Goal: Transaction & Acquisition: Obtain resource

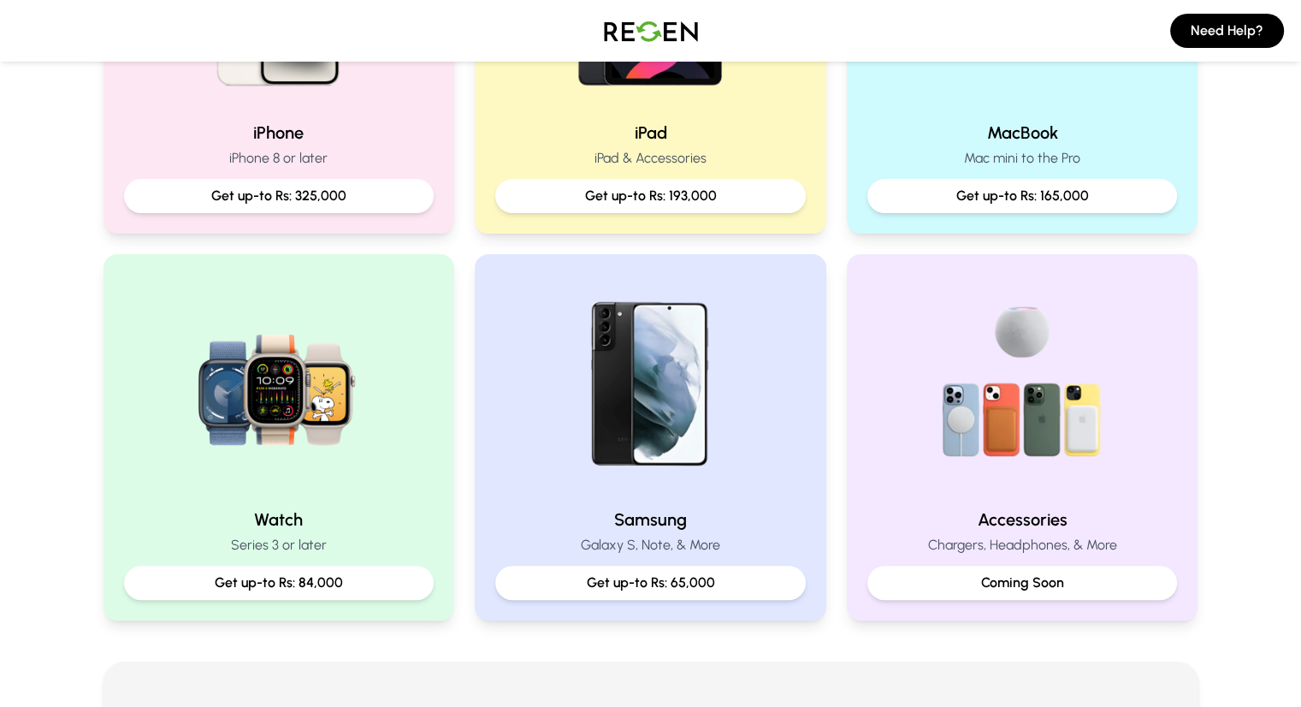
scroll to position [558, 0]
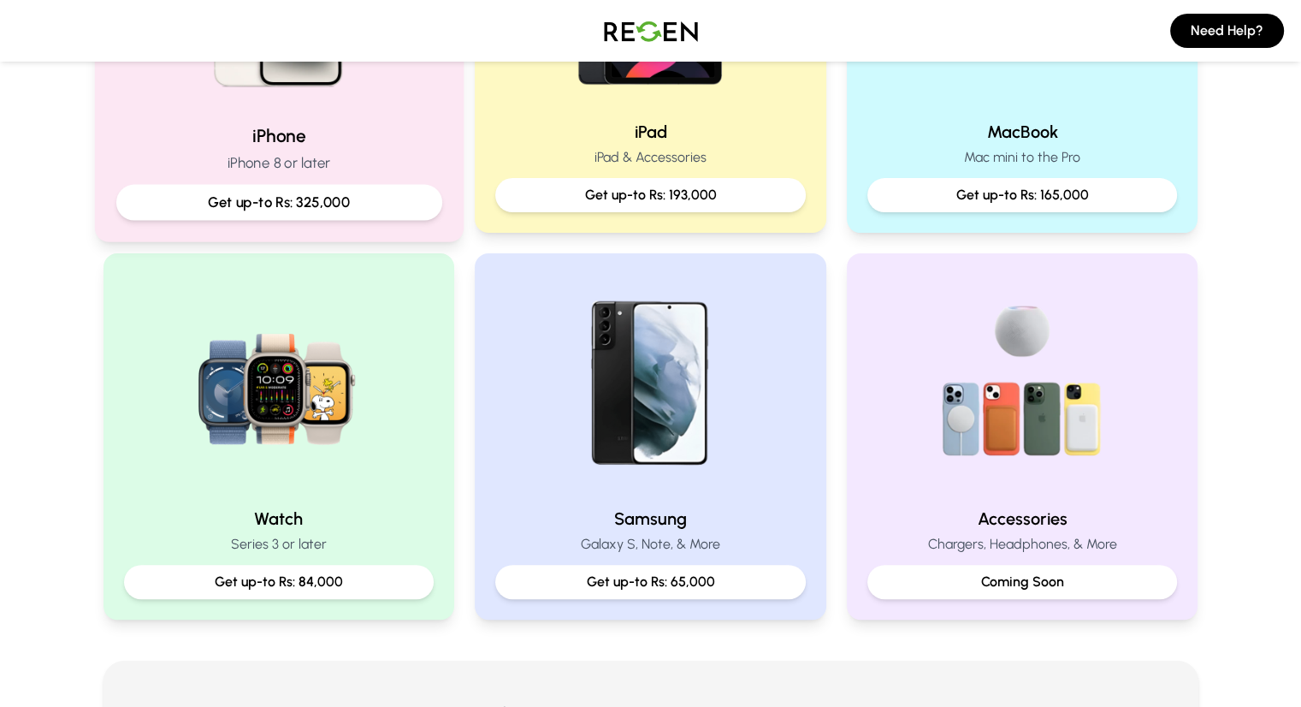
click at [358, 113] on div "iPhone iPhone 8 or later Get up-to Rs: 325,000" at bounding box center [278, 49] width 369 height 384
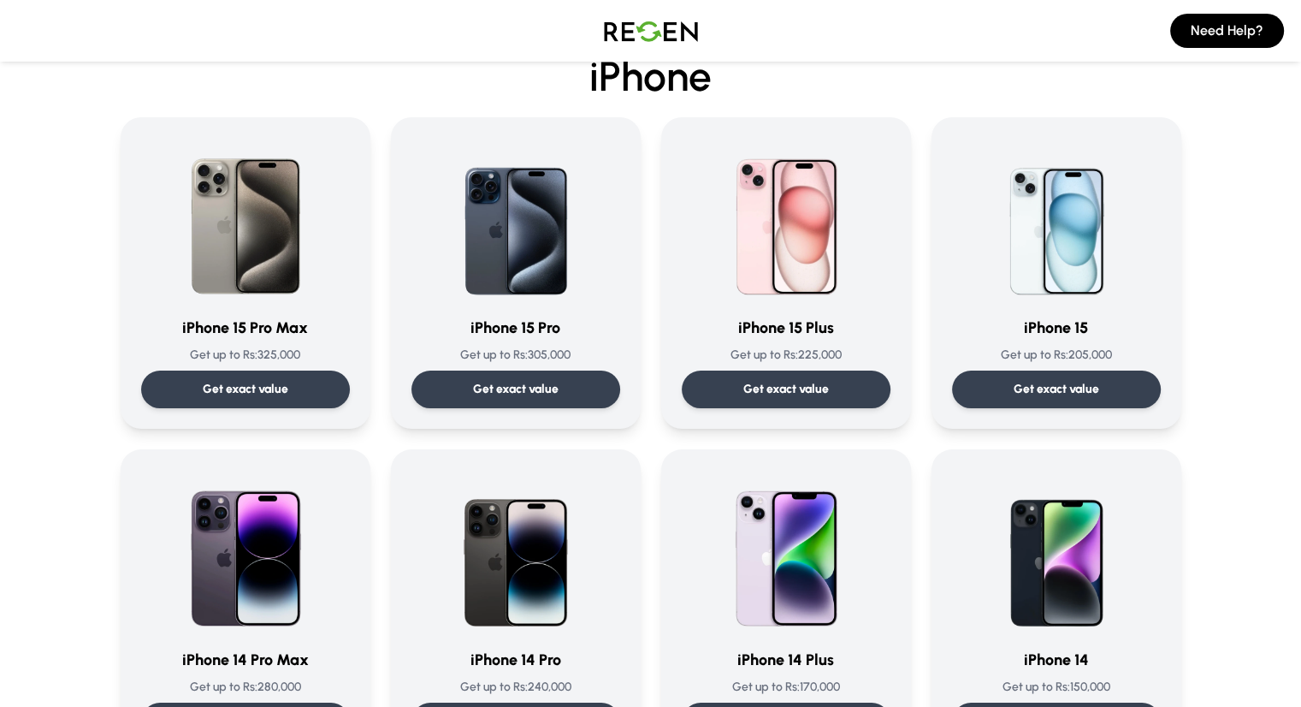
scroll to position [79, 0]
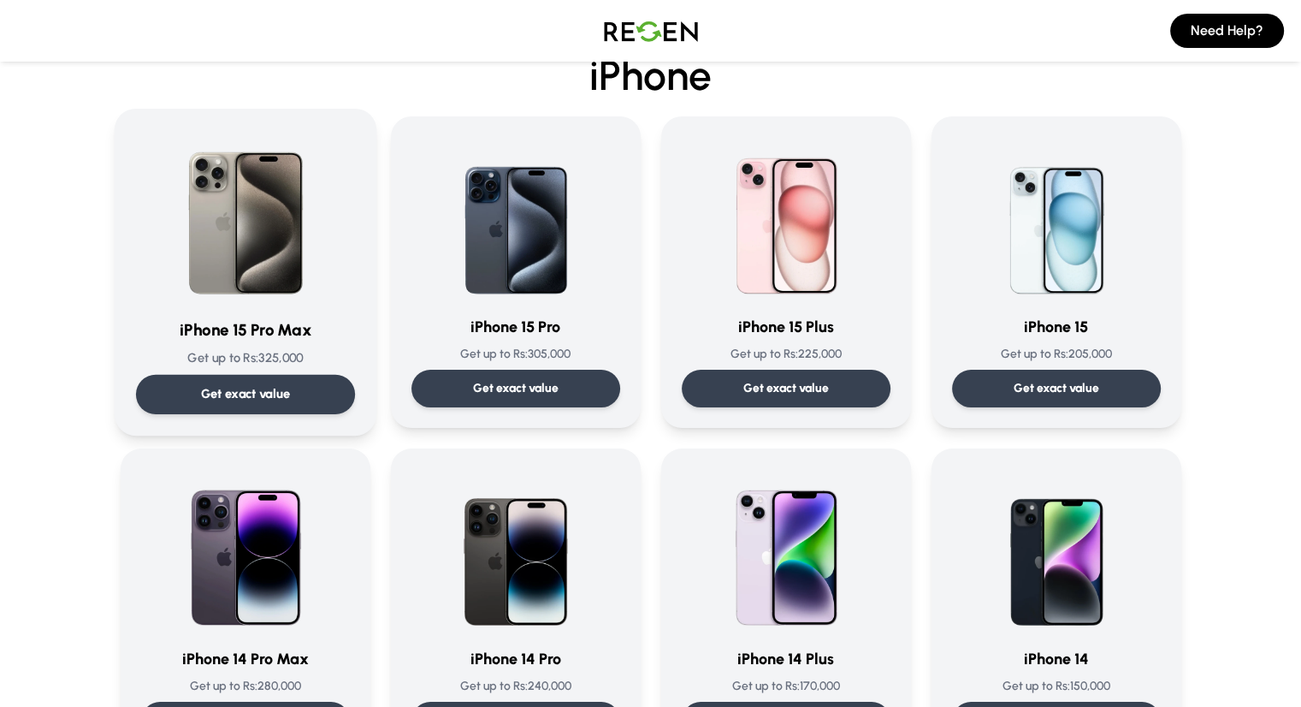
click at [263, 390] on p "Get exact value" at bounding box center [245, 394] width 90 height 18
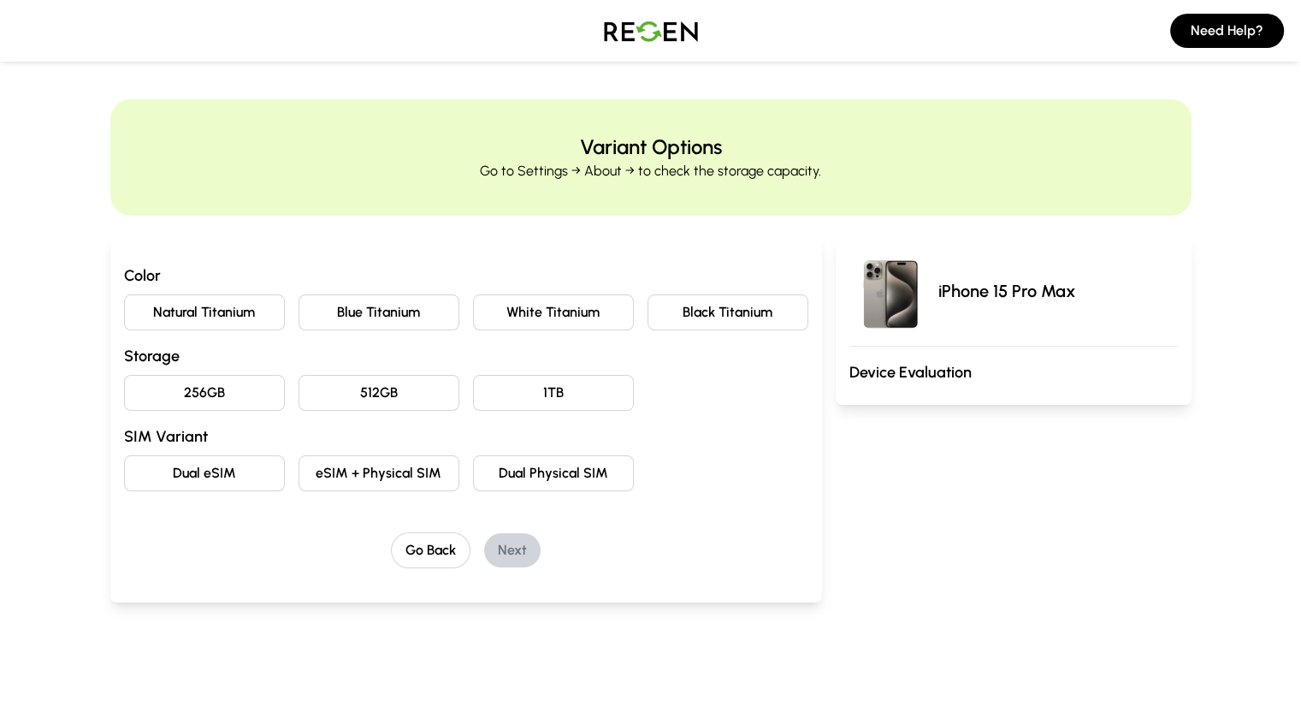
click at [174, 318] on button "Natural Titanium" at bounding box center [204, 312] width 161 height 36
click at [151, 385] on button "256GB" at bounding box center [204, 393] width 161 height 36
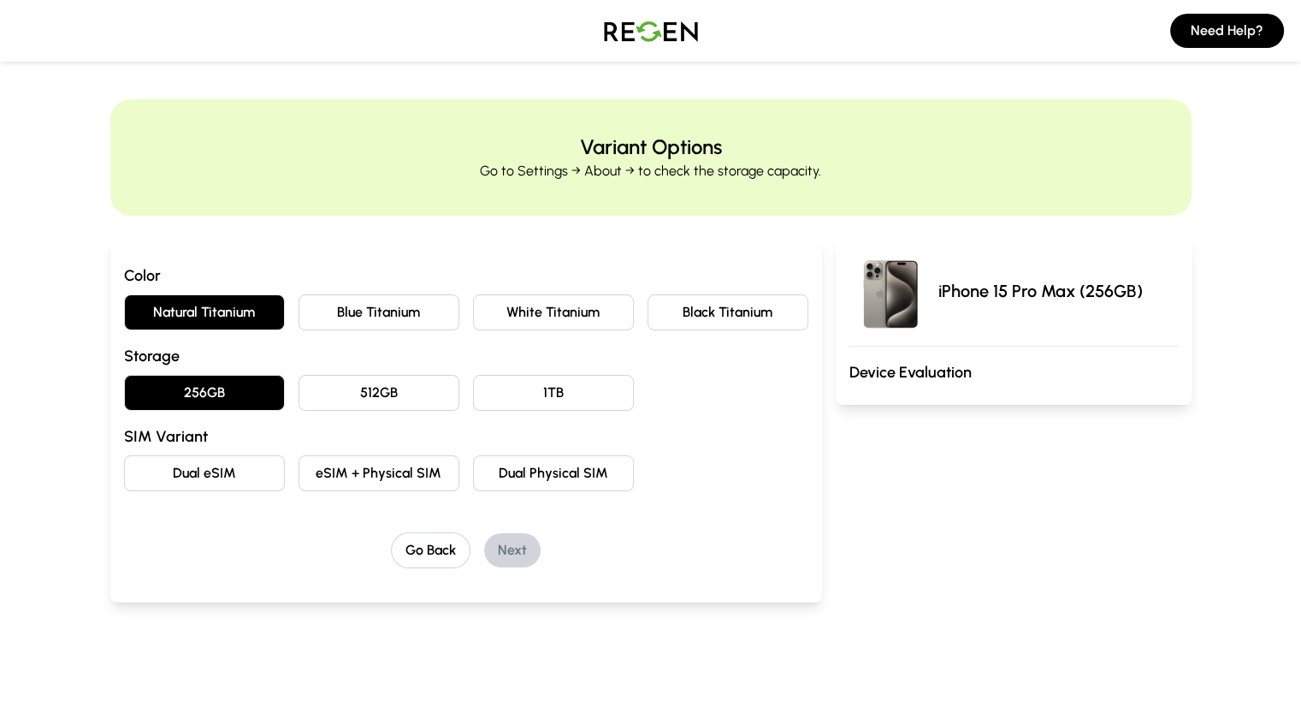
click at [311, 476] on button "eSIM + Physical SIM" at bounding box center [379, 473] width 161 height 36
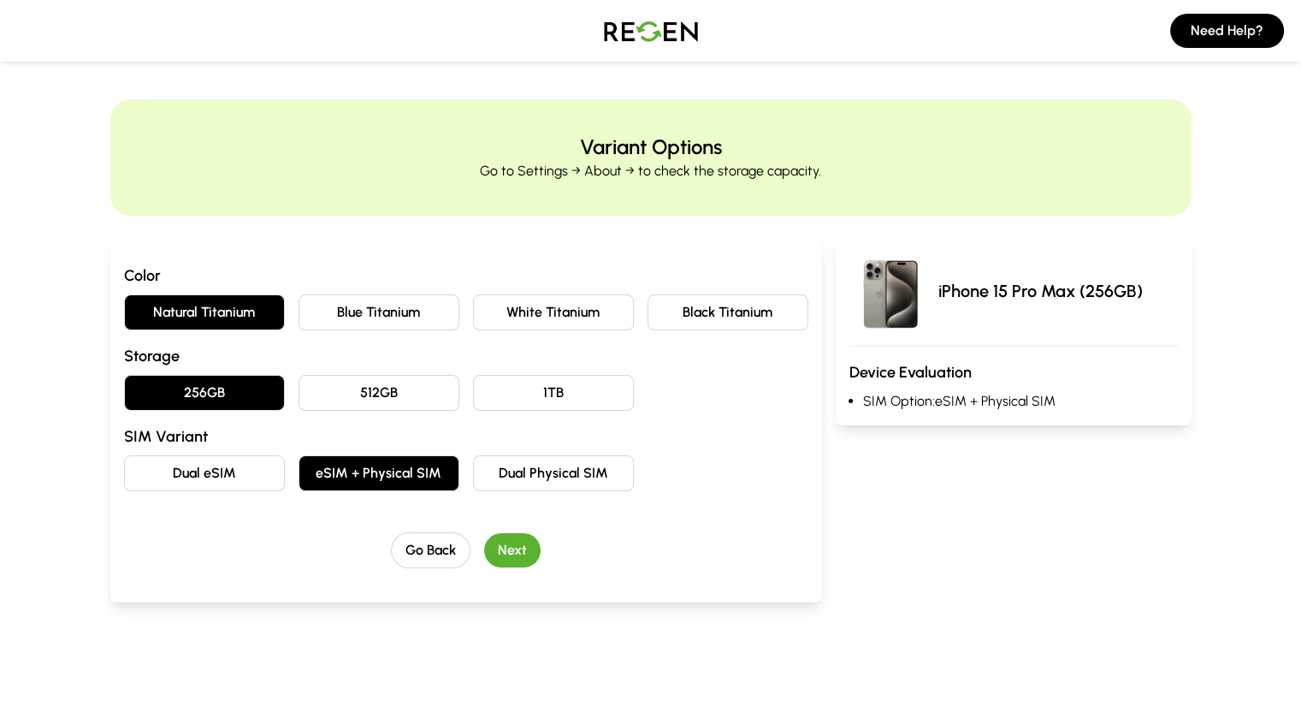
click at [485, 542] on button "Next" at bounding box center [512, 550] width 56 height 34
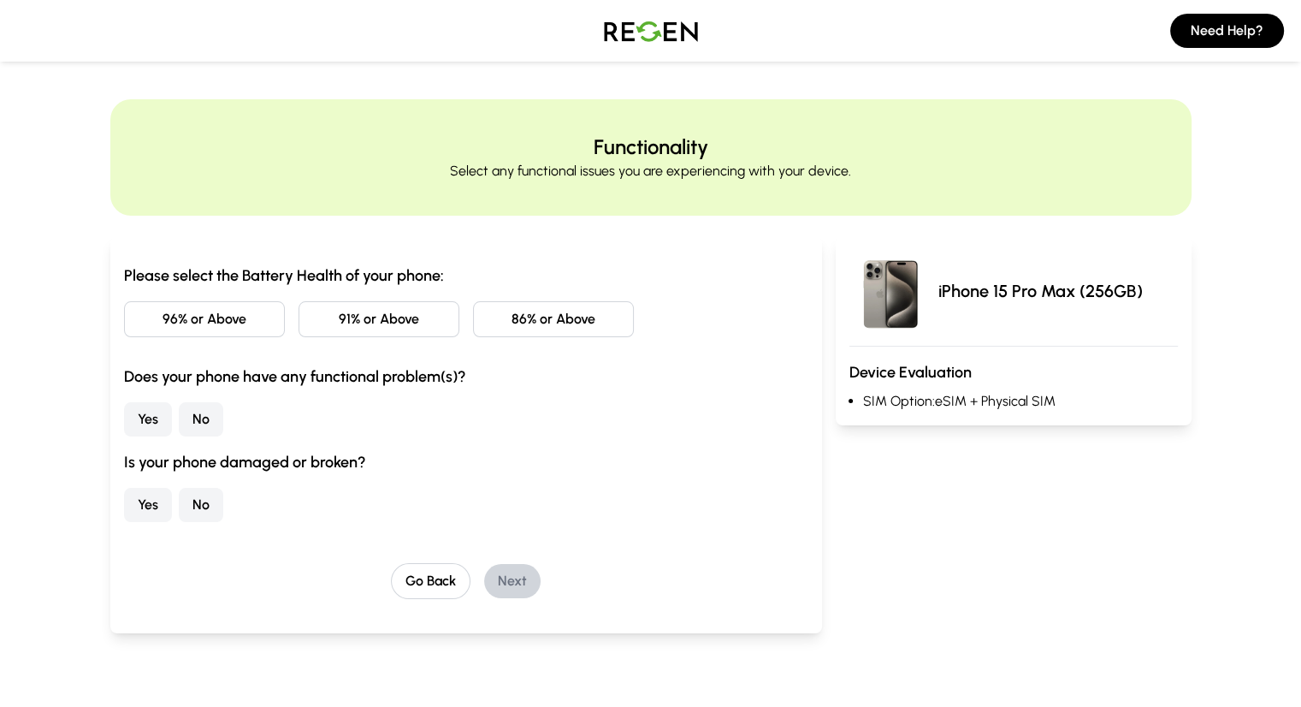
click at [154, 319] on button "96% or Above" at bounding box center [204, 319] width 161 height 36
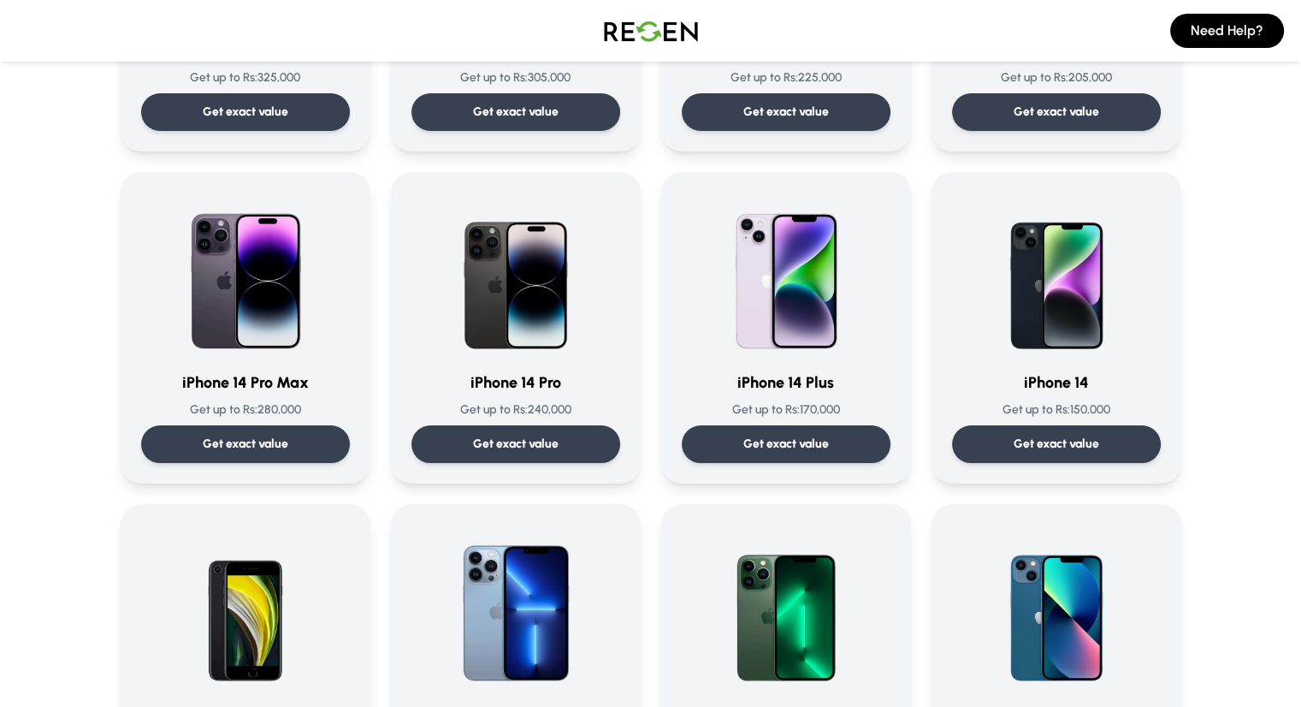
scroll to position [358, 0]
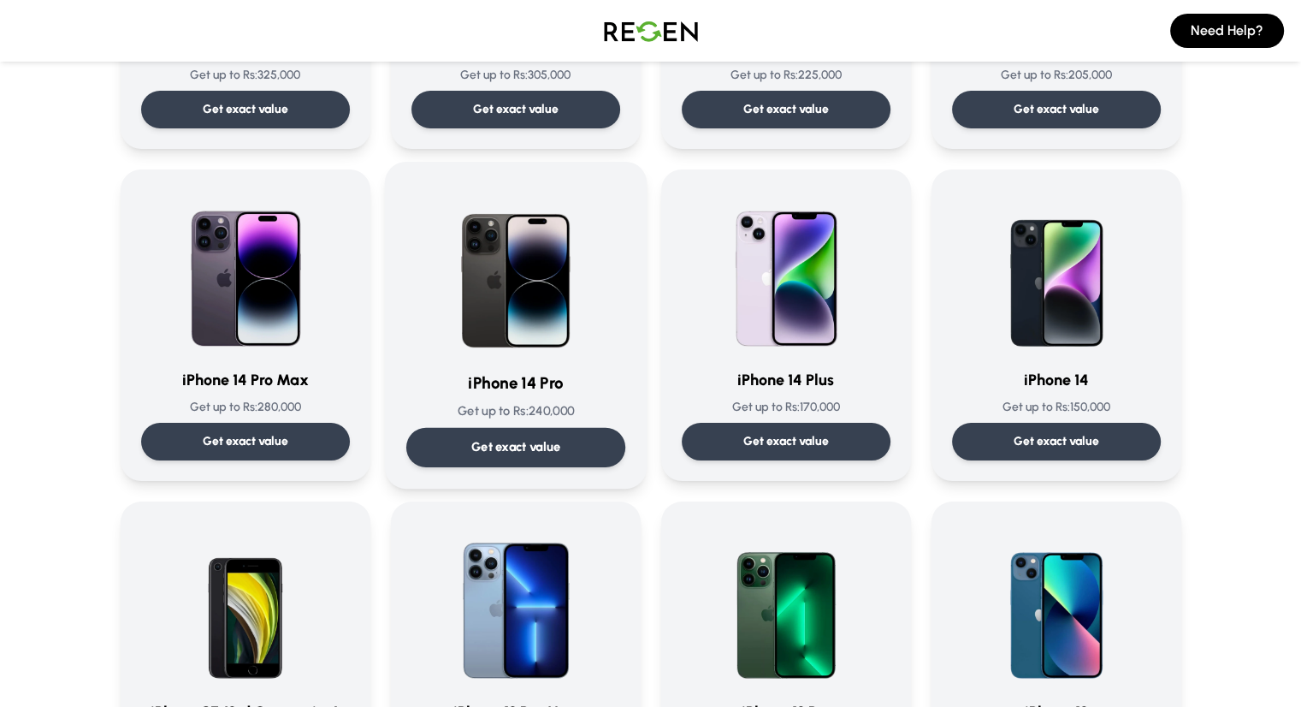
click at [554, 433] on div "Get exact value" at bounding box center [514, 447] width 219 height 39
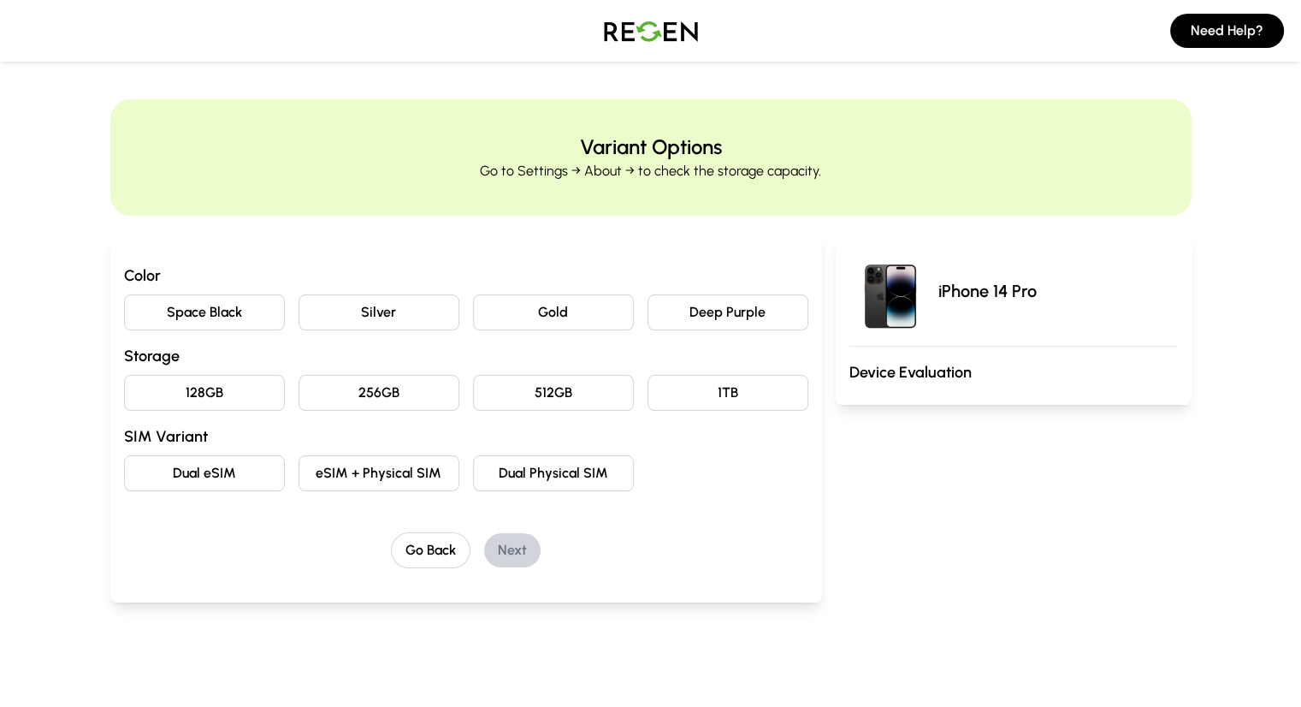
click at [738, 307] on button "Deep Purple" at bounding box center [728, 312] width 161 height 36
click at [148, 391] on button "128GB" at bounding box center [204, 393] width 161 height 36
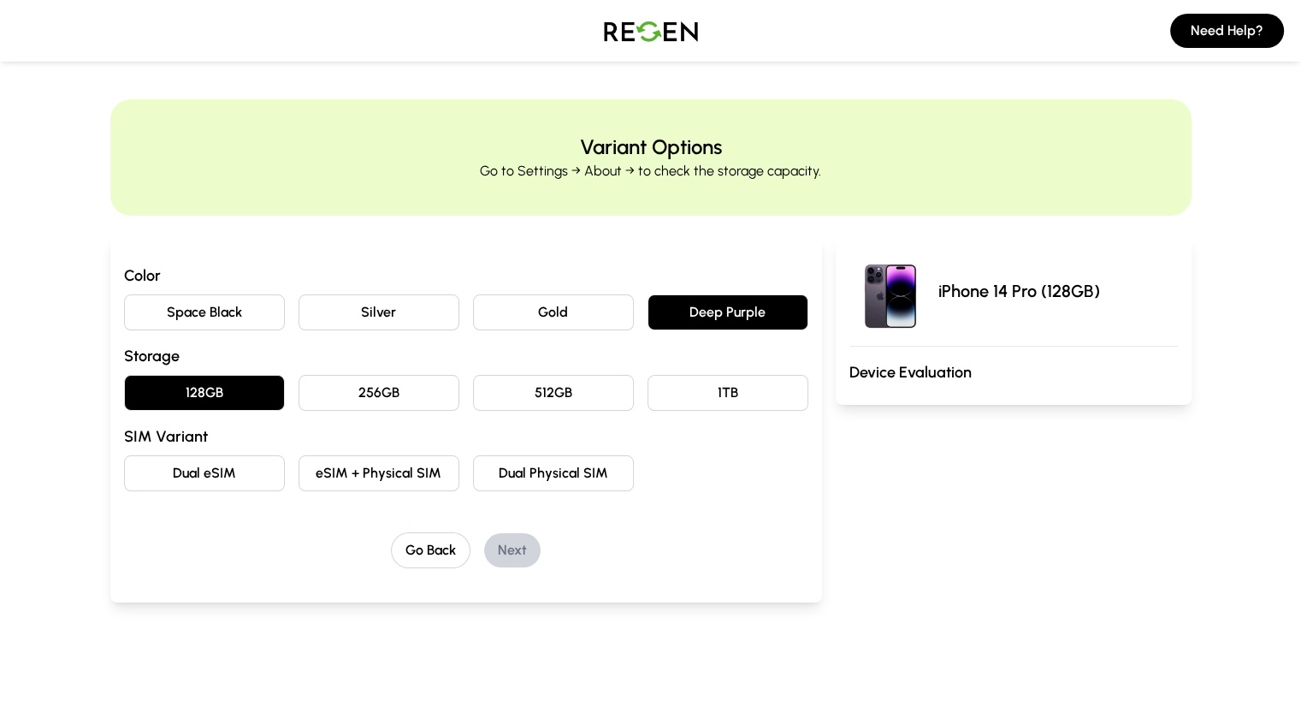
click at [344, 470] on button "eSIM + Physical SIM" at bounding box center [379, 473] width 161 height 36
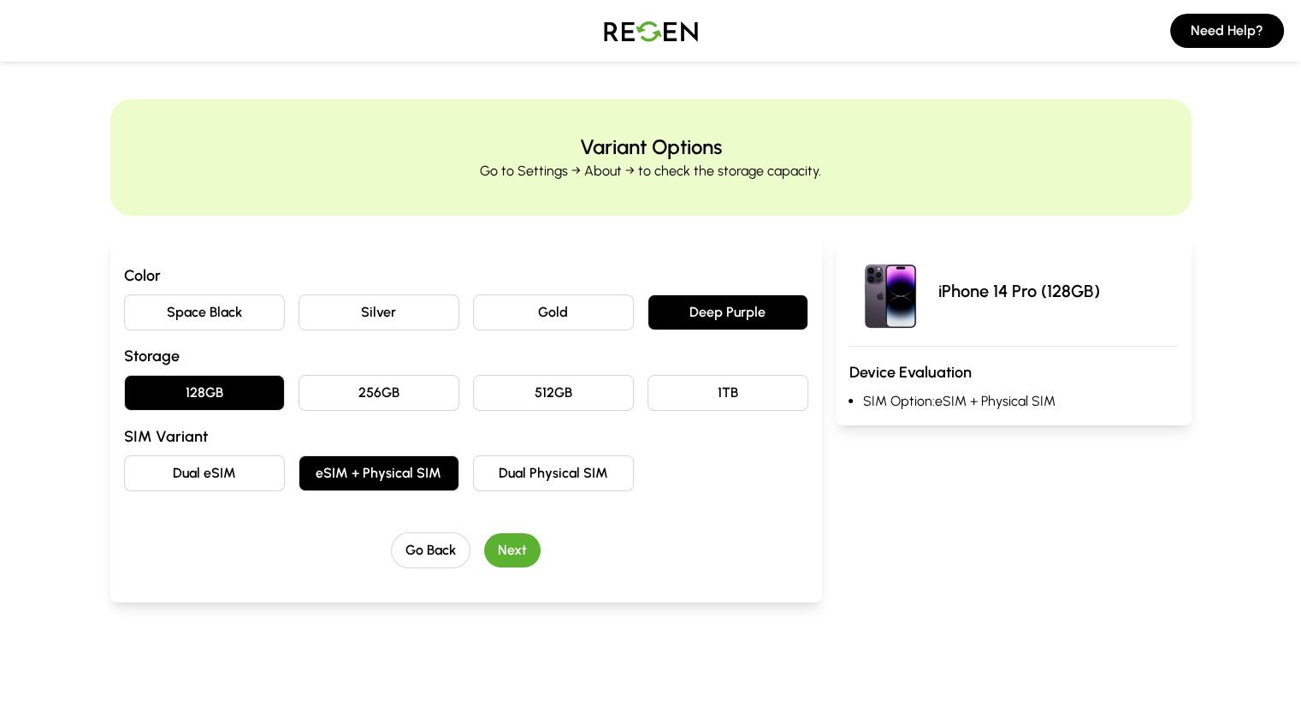
click at [490, 548] on button "Next" at bounding box center [512, 550] width 56 height 34
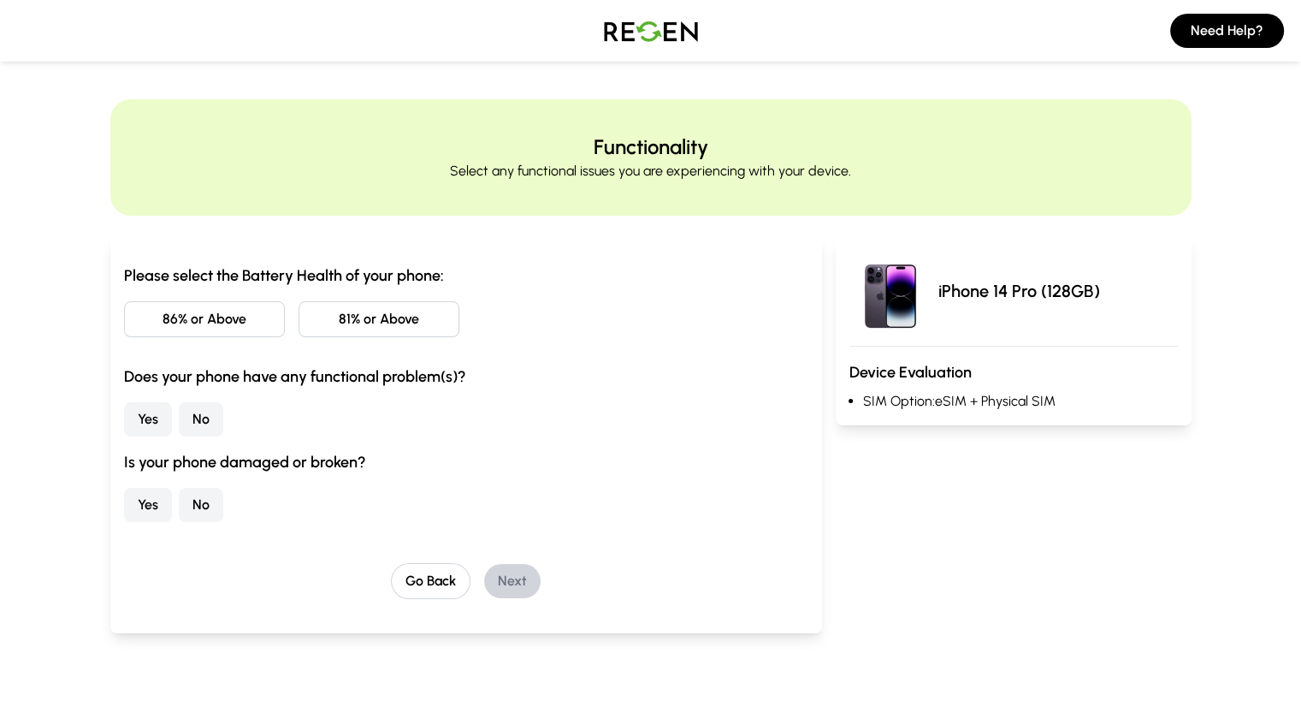
click at [305, 322] on button "81% or Above" at bounding box center [379, 319] width 161 height 36
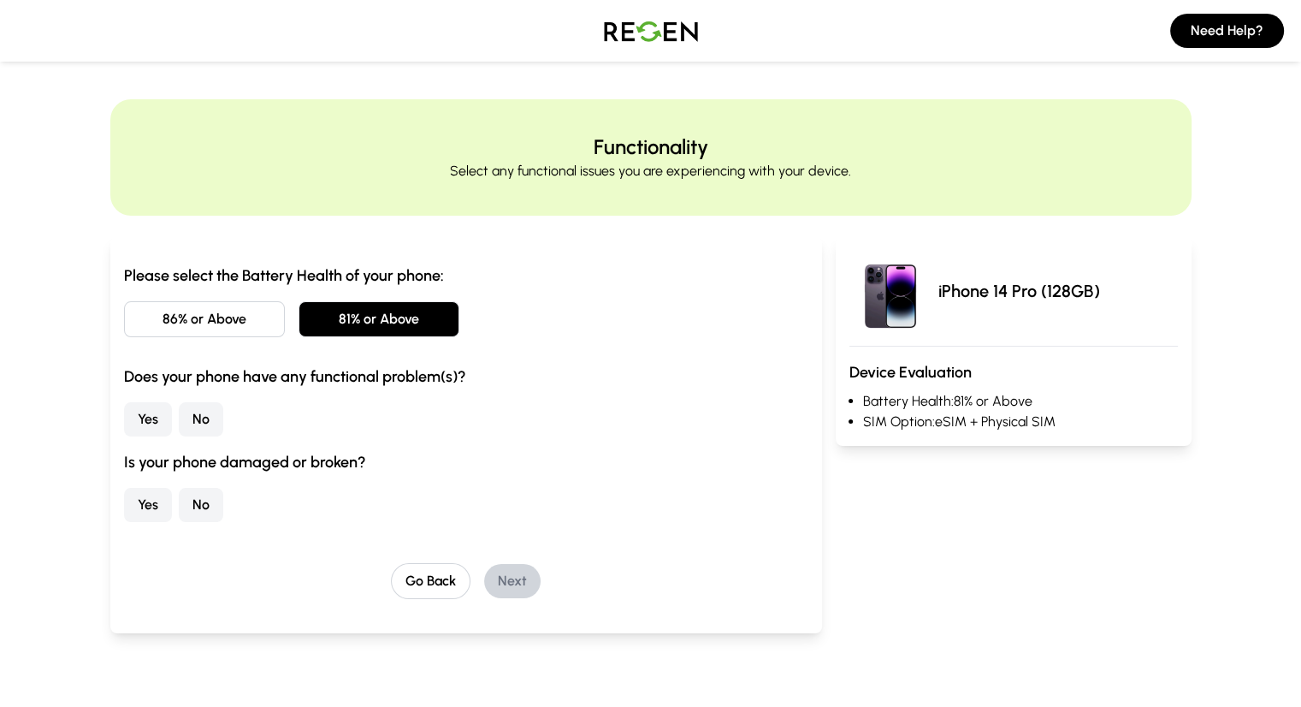
click at [179, 421] on button "No" at bounding box center [201, 419] width 44 height 34
click at [179, 507] on button "No" at bounding box center [201, 505] width 44 height 34
click at [484, 583] on button "Next" at bounding box center [512, 581] width 56 height 34
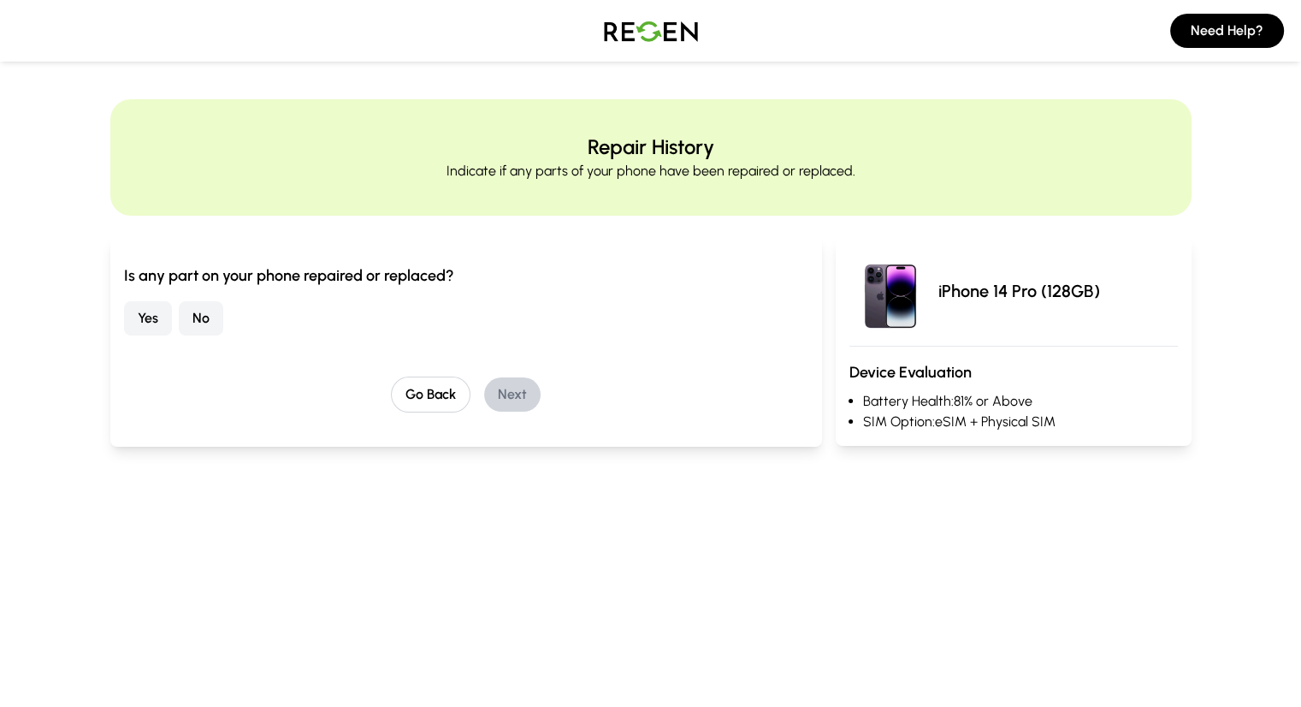
click at [179, 317] on button "No" at bounding box center [201, 318] width 44 height 34
click at [484, 386] on button "Next" at bounding box center [512, 394] width 56 height 34
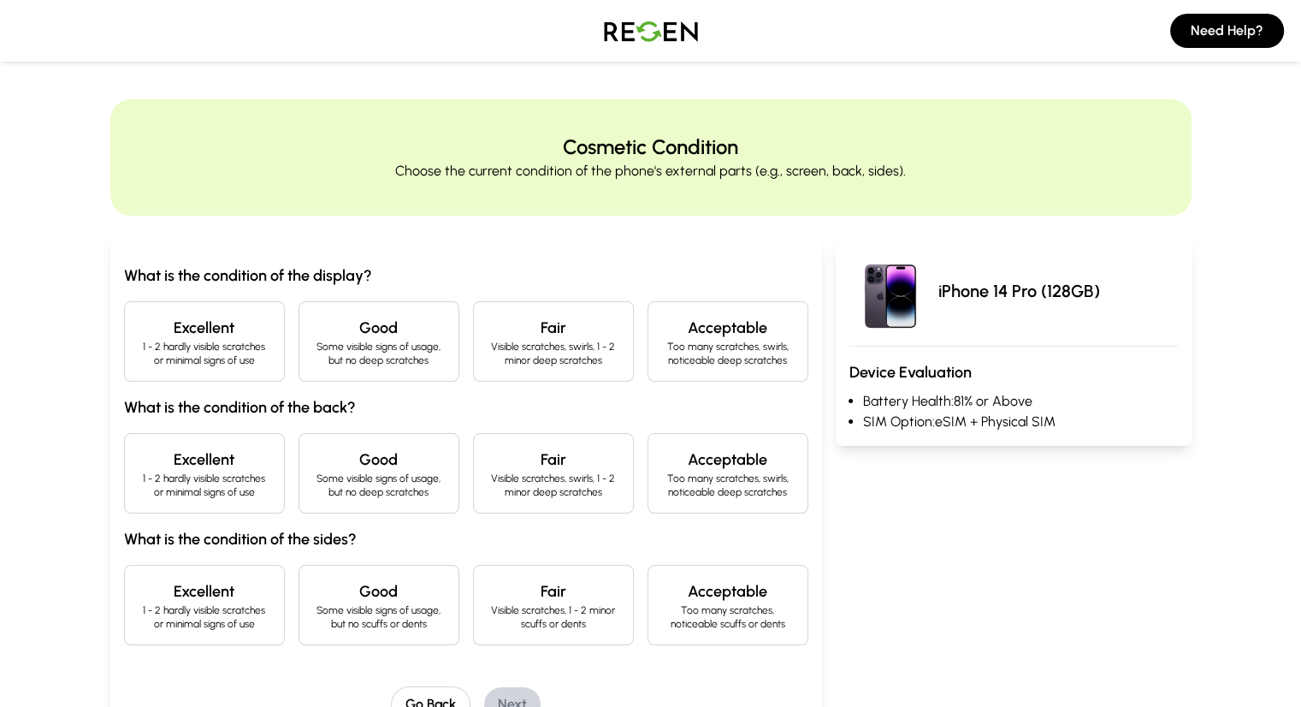
click at [571, 346] on p "Visible scratches, swirls, 1 - 2 minor deep scratches" at bounding box center [554, 353] width 132 height 27
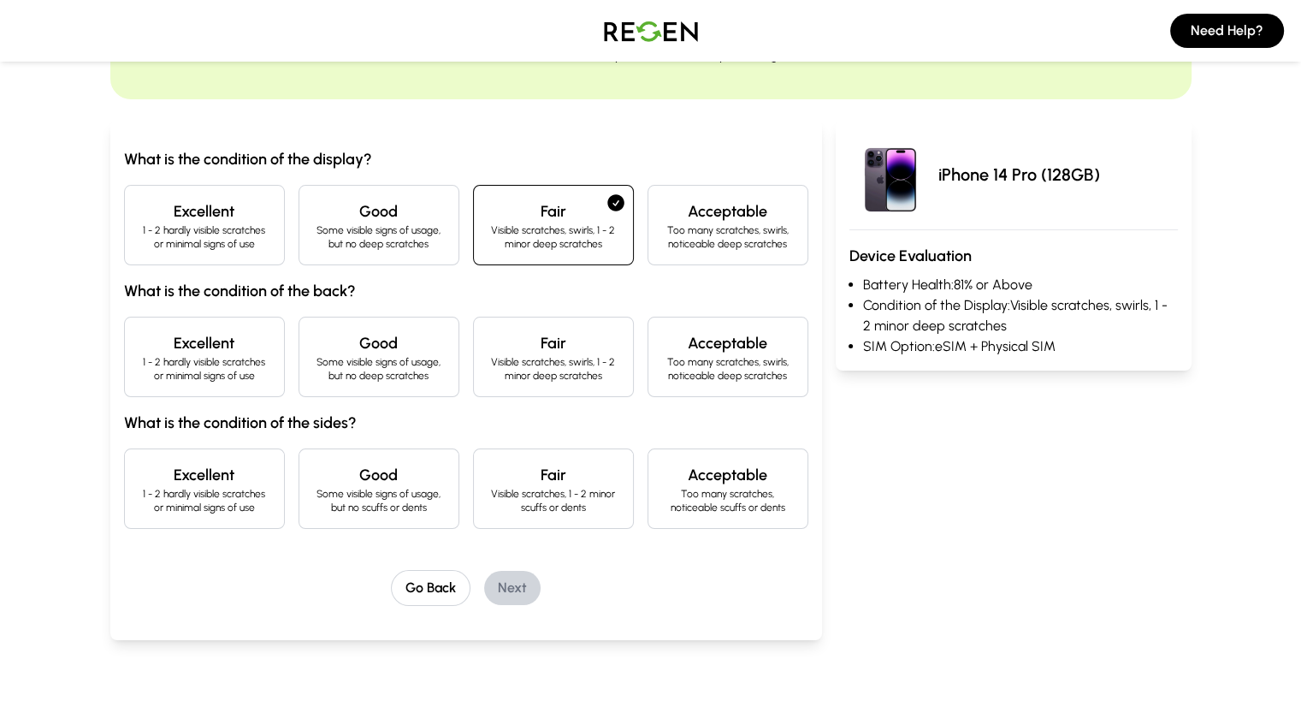
scroll to position [126, 0]
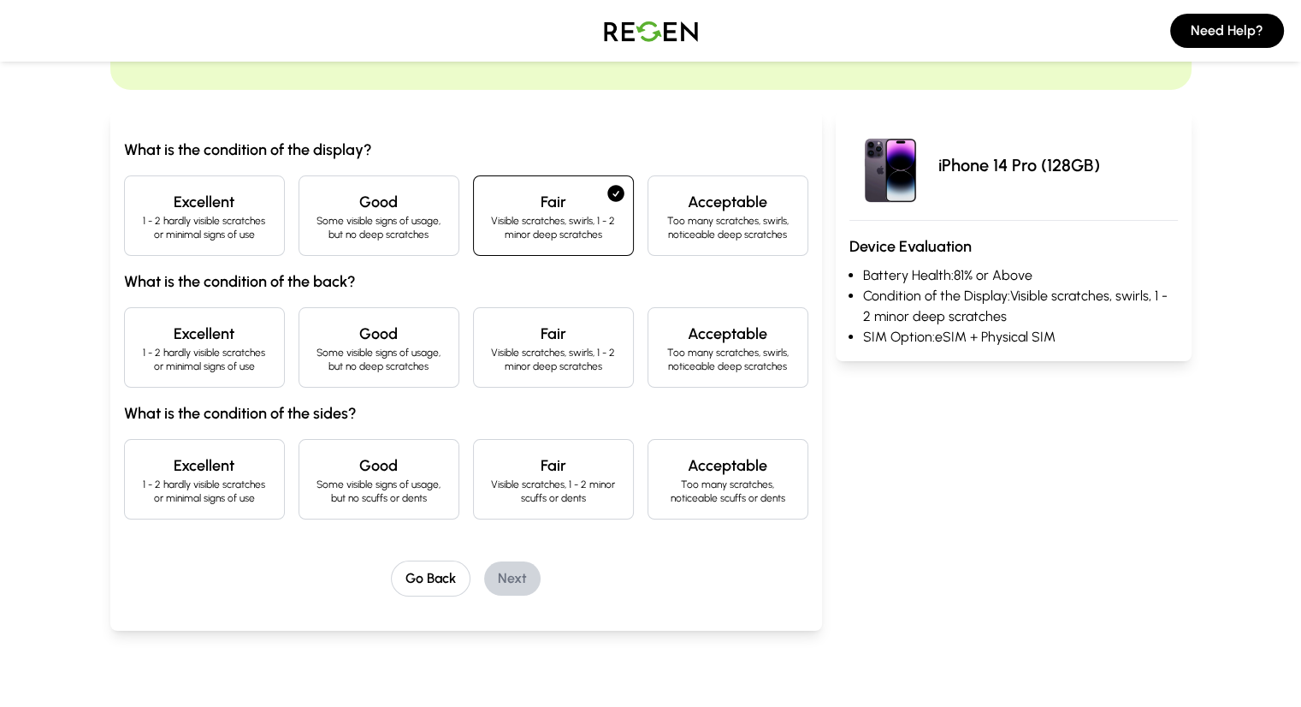
click at [168, 339] on h4 "Excellent" at bounding box center [205, 334] width 132 height 24
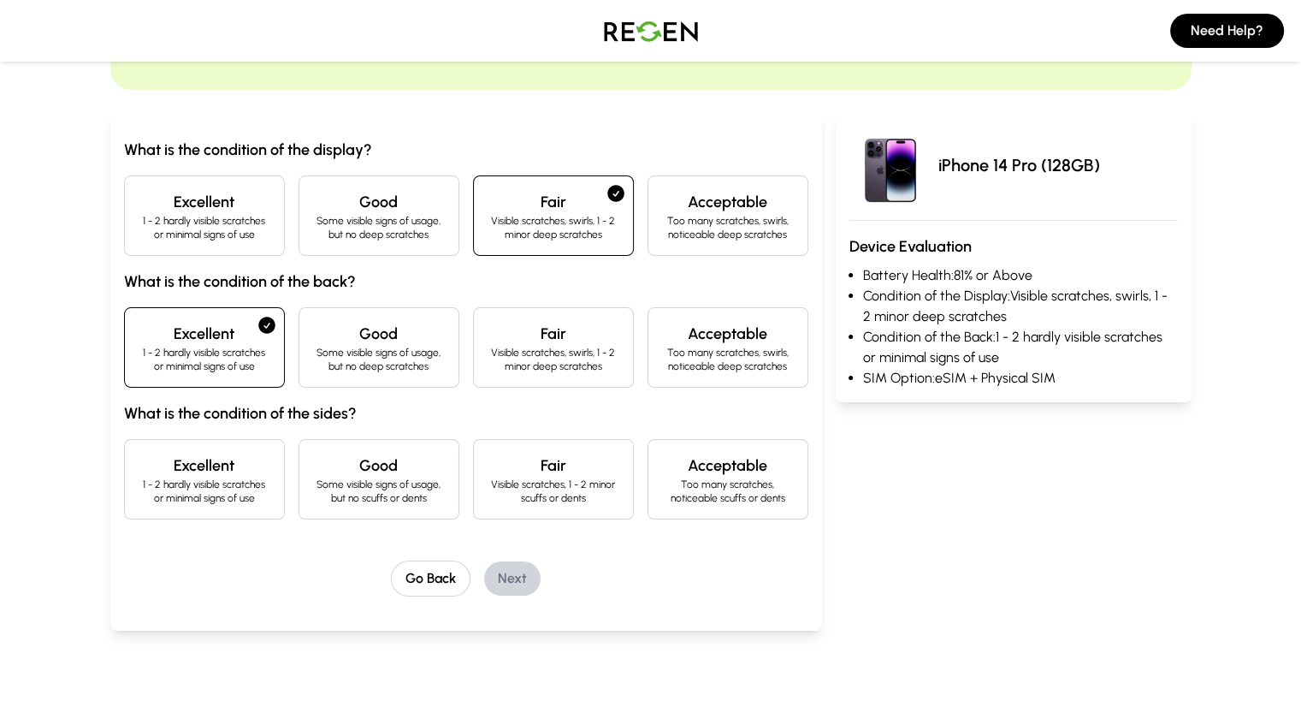
click at [363, 478] on p "Some visible signs of usage, but no scuffs or dents" at bounding box center [379, 490] width 132 height 27
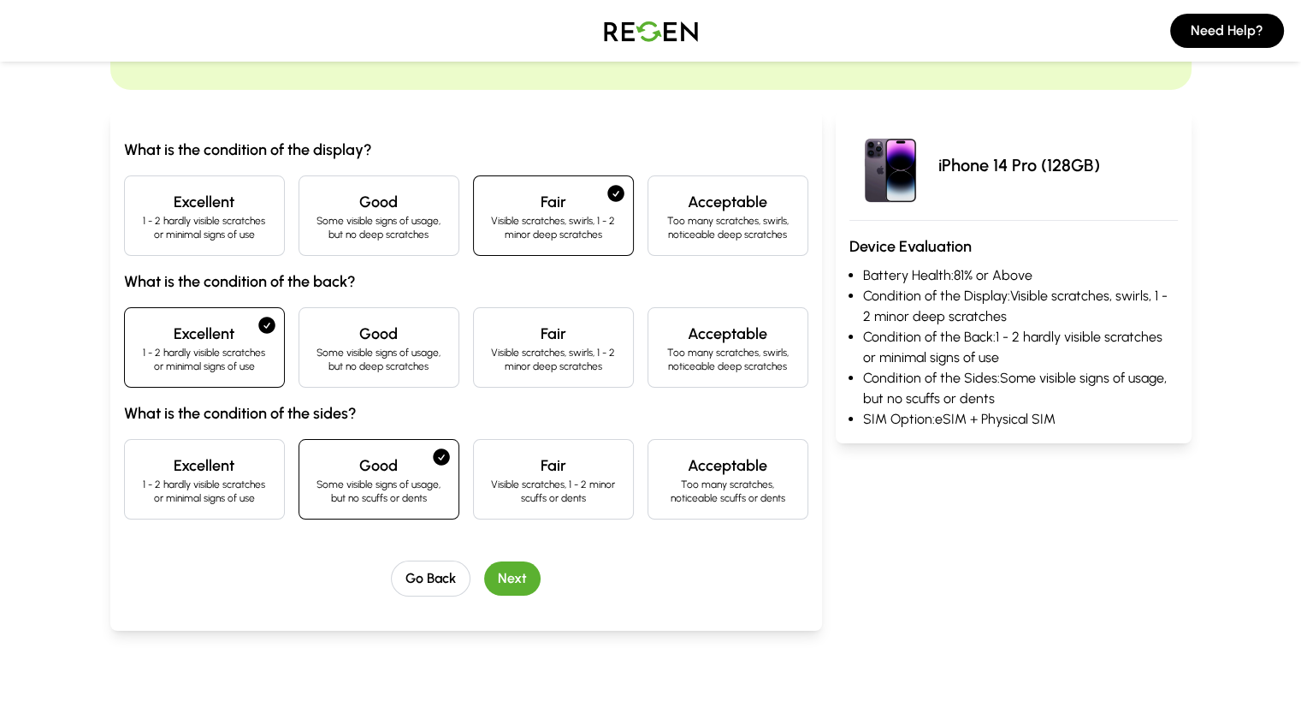
click at [484, 575] on button "Next" at bounding box center [512, 578] width 56 height 34
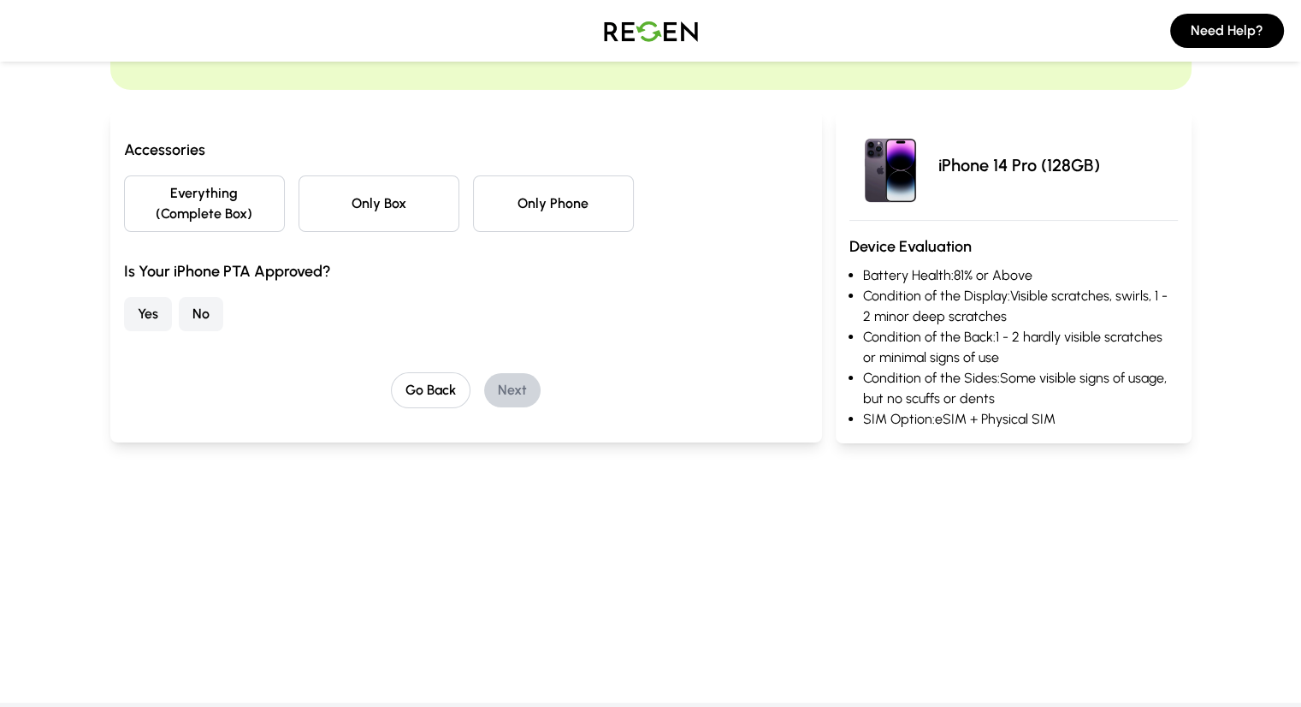
click at [541, 189] on button "Only Phone" at bounding box center [553, 203] width 161 height 56
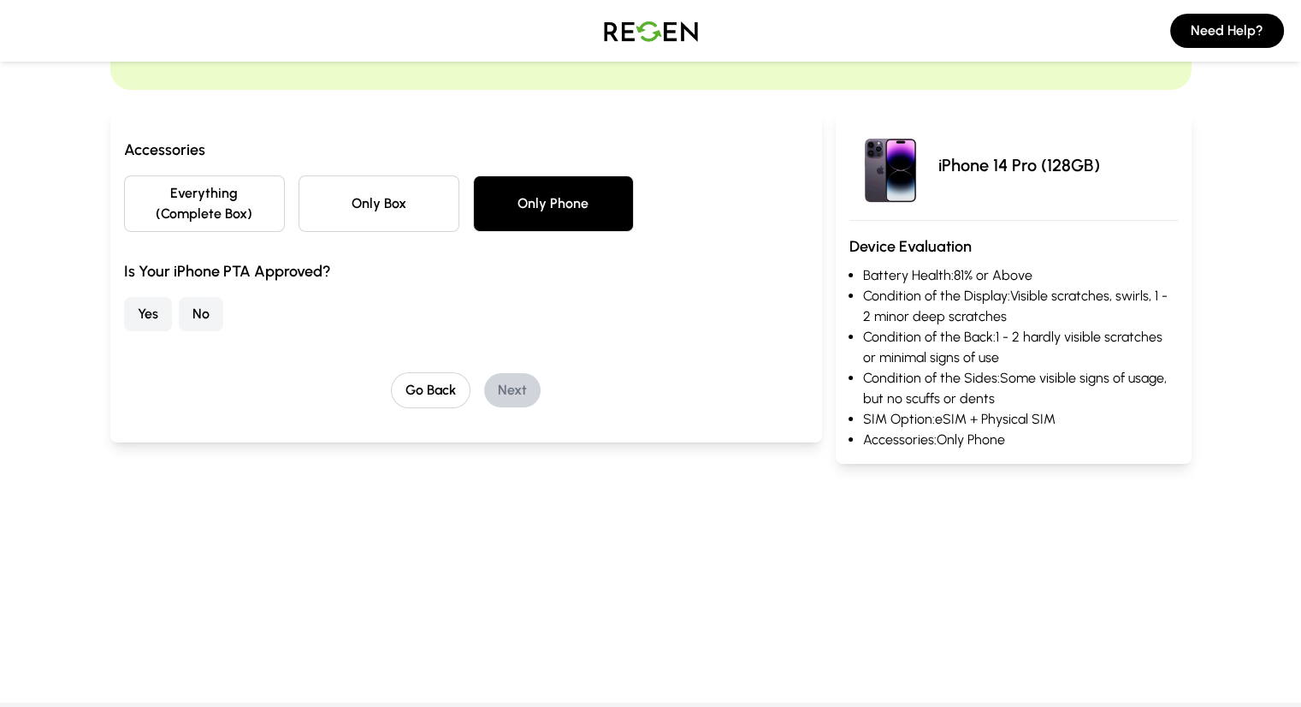
click at [179, 297] on button "No" at bounding box center [201, 314] width 44 height 34
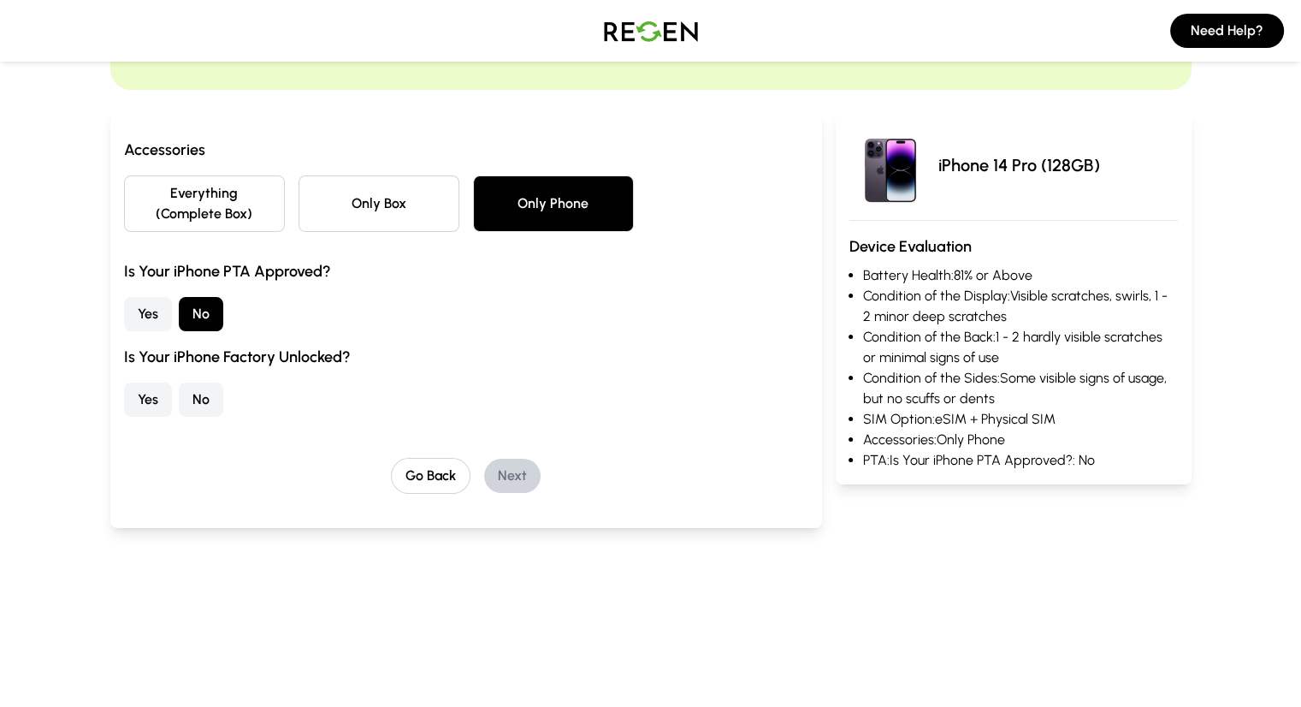
click at [179, 382] on button "No" at bounding box center [201, 399] width 44 height 34
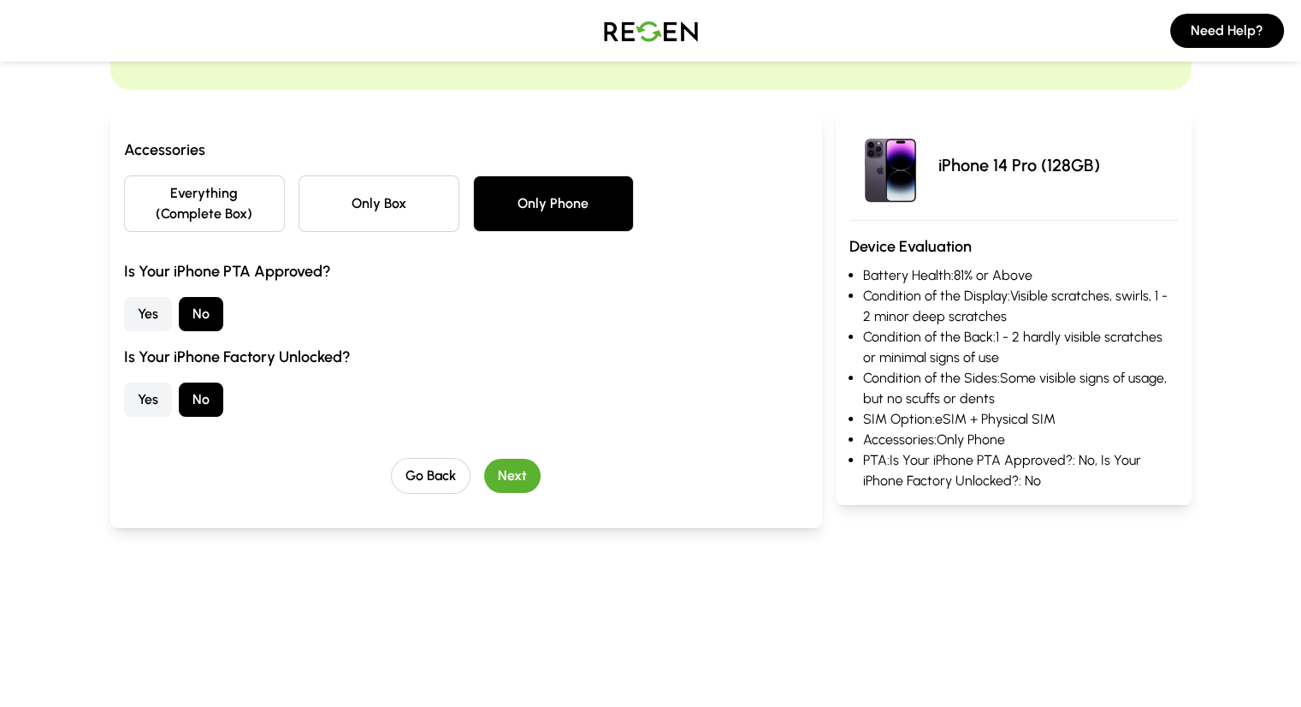
click at [495, 459] on button "Next" at bounding box center [512, 476] width 56 height 34
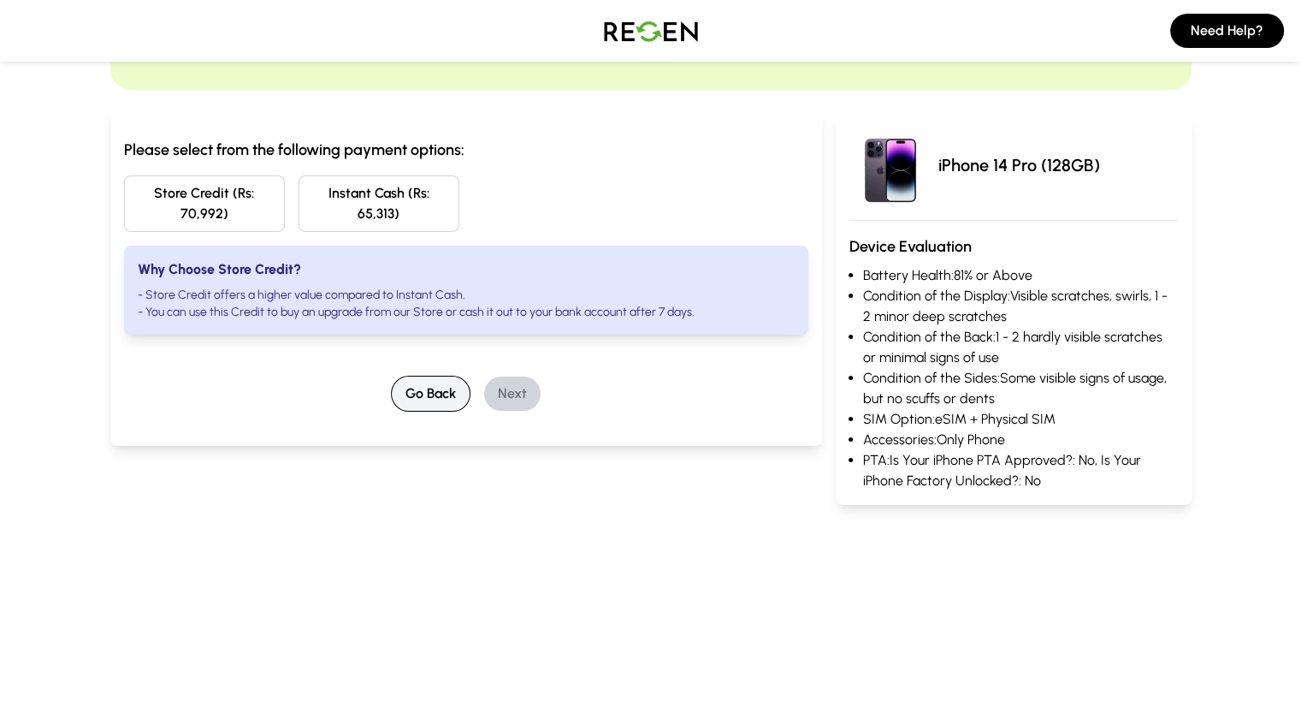
click at [396, 376] on button "Go Back" at bounding box center [431, 394] width 80 height 36
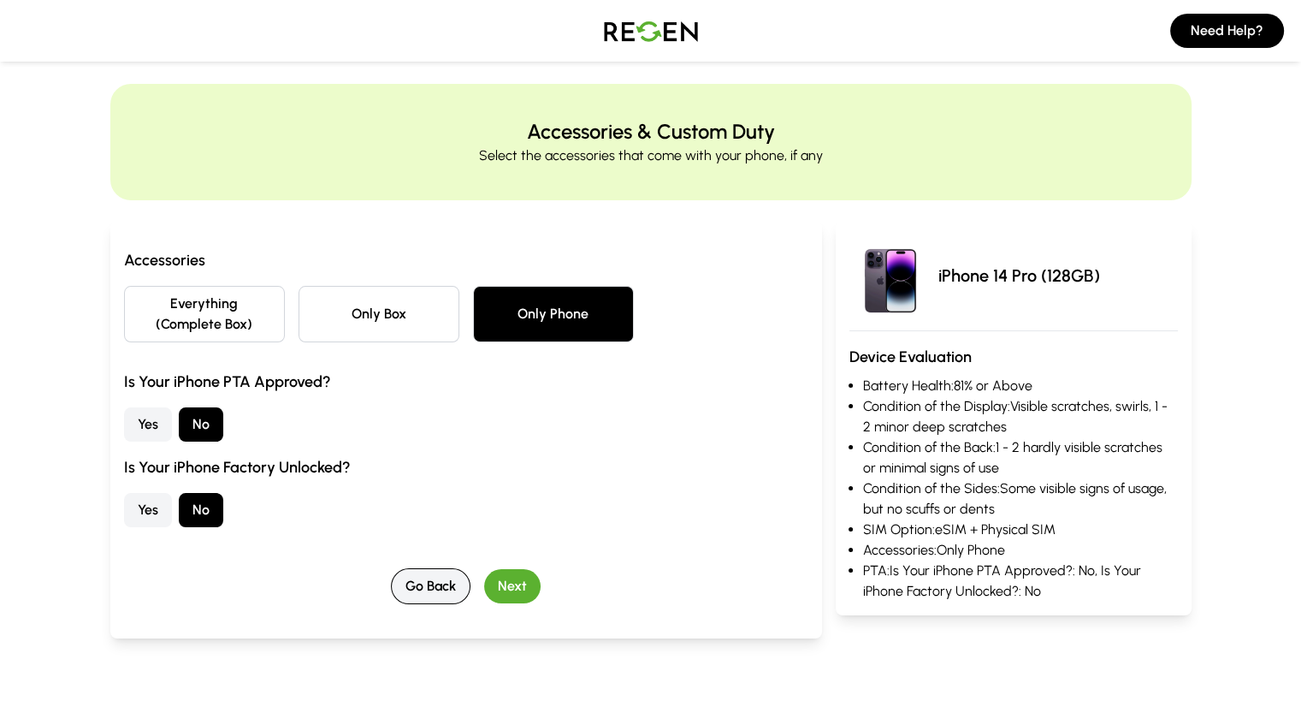
scroll to position [0, 0]
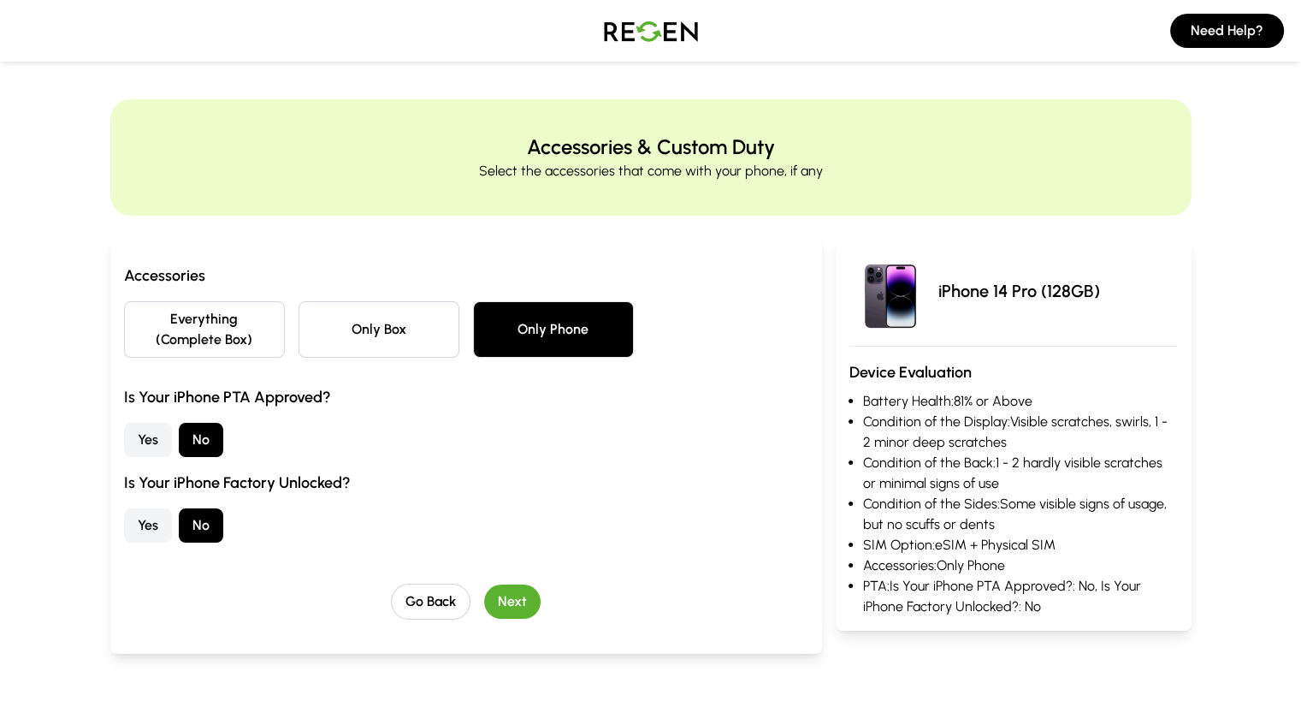
click at [124, 508] on button "Yes" at bounding box center [148, 525] width 48 height 34
click at [484, 584] on button "Next" at bounding box center [512, 601] width 56 height 34
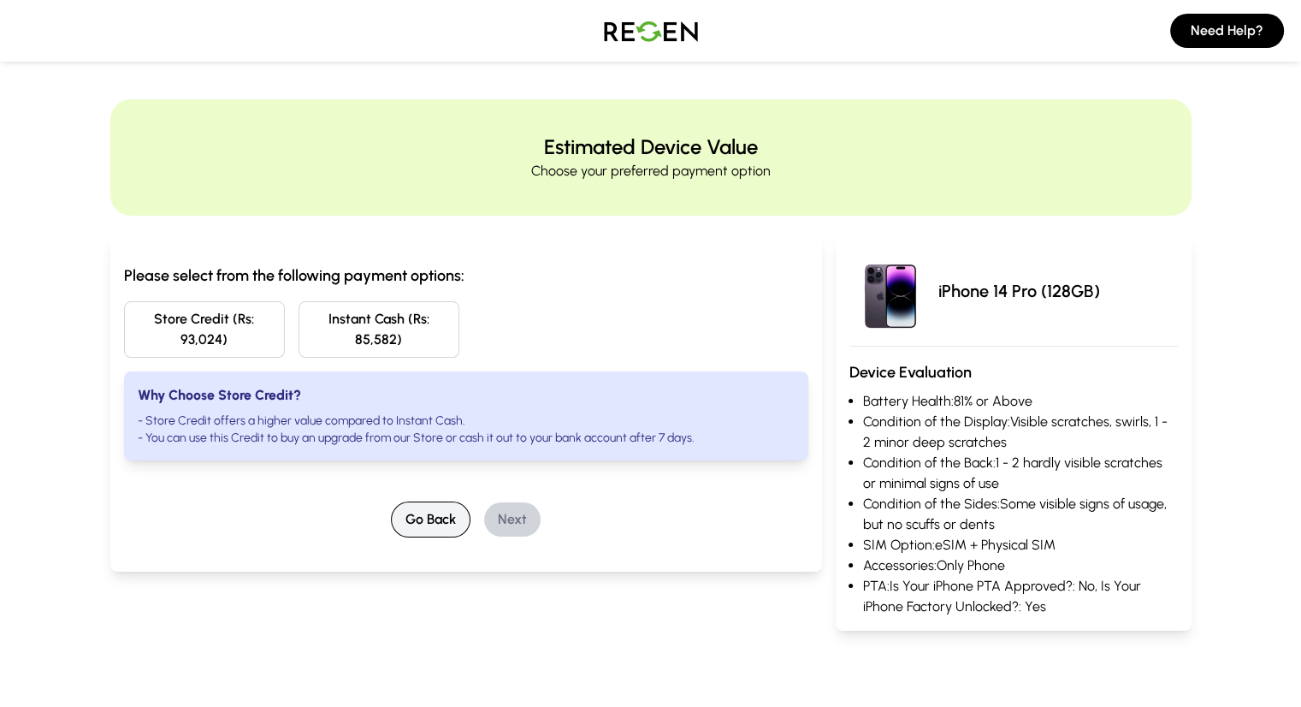
click at [395, 501] on button "Go Back" at bounding box center [431, 519] width 80 height 36
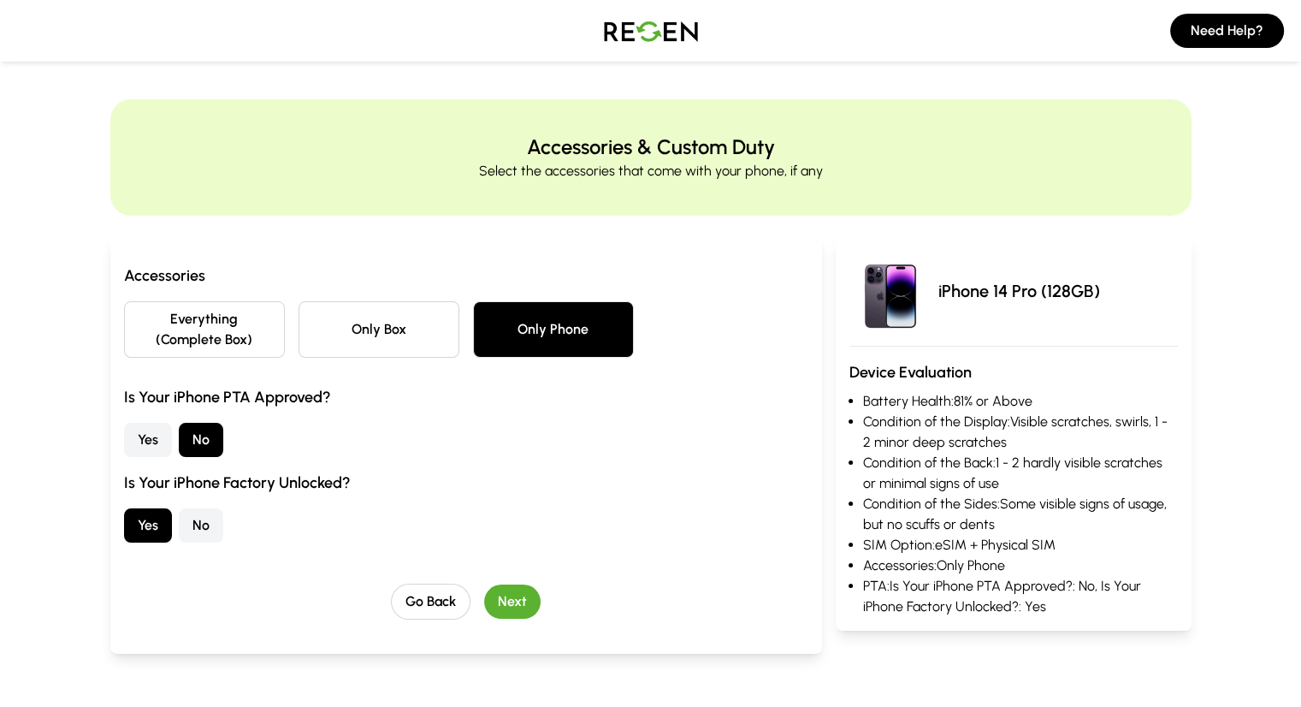
click at [124, 427] on button "Yes" at bounding box center [148, 440] width 48 height 34
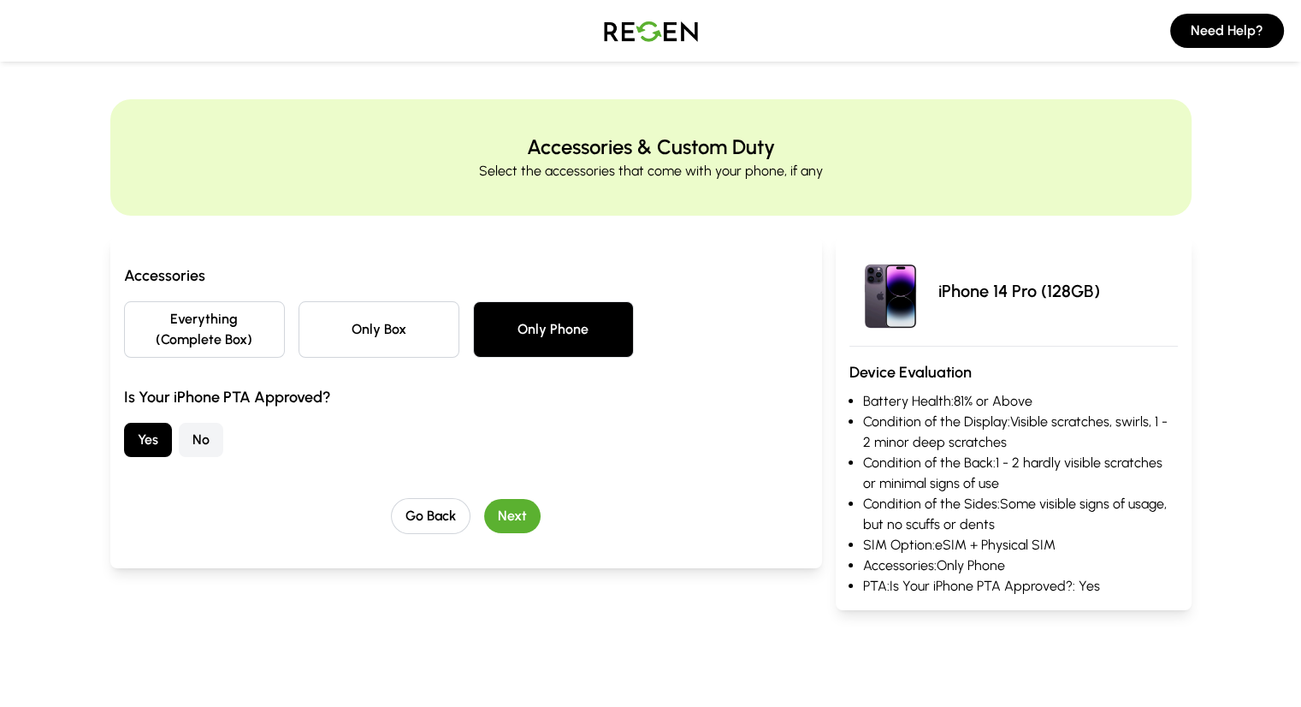
click at [484, 499] on button "Next" at bounding box center [512, 516] width 56 height 34
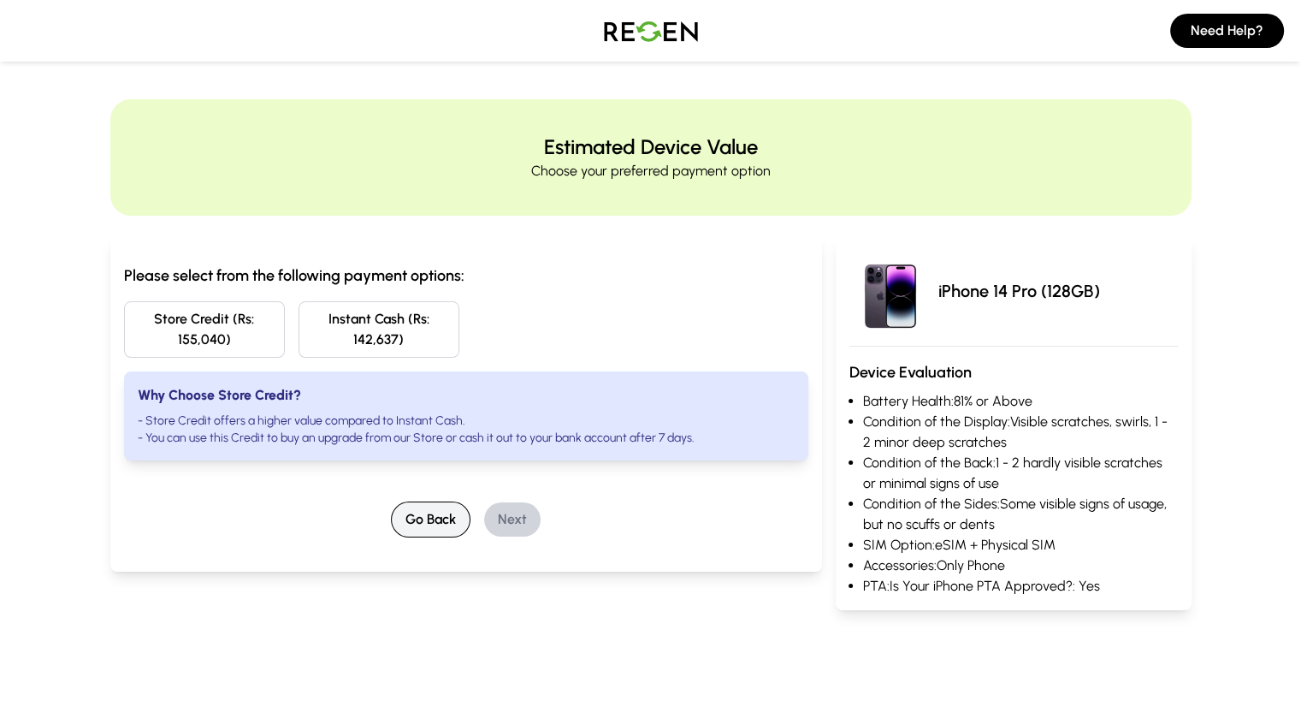
click at [398, 501] on button "Go Back" at bounding box center [431, 519] width 80 height 36
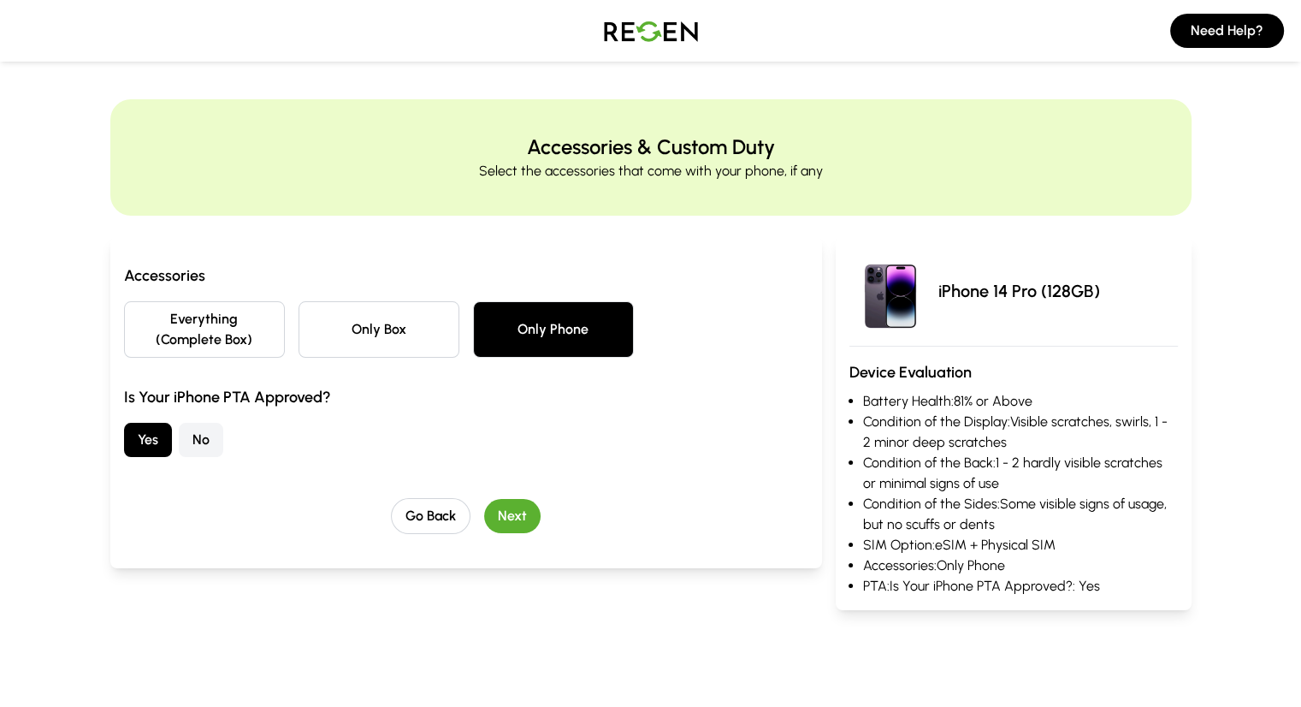
click at [179, 423] on button "No" at bounding box center [201, 440] width 44 height 34
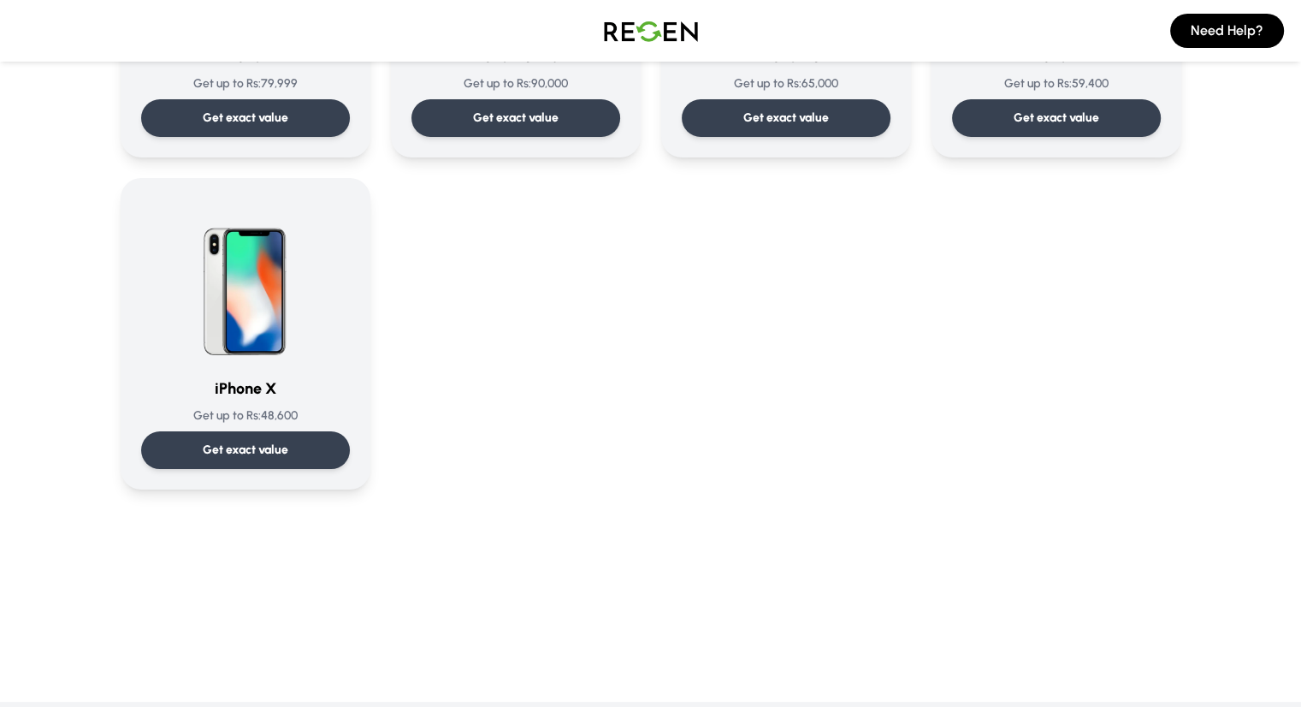
scroll to position [2008, 0]
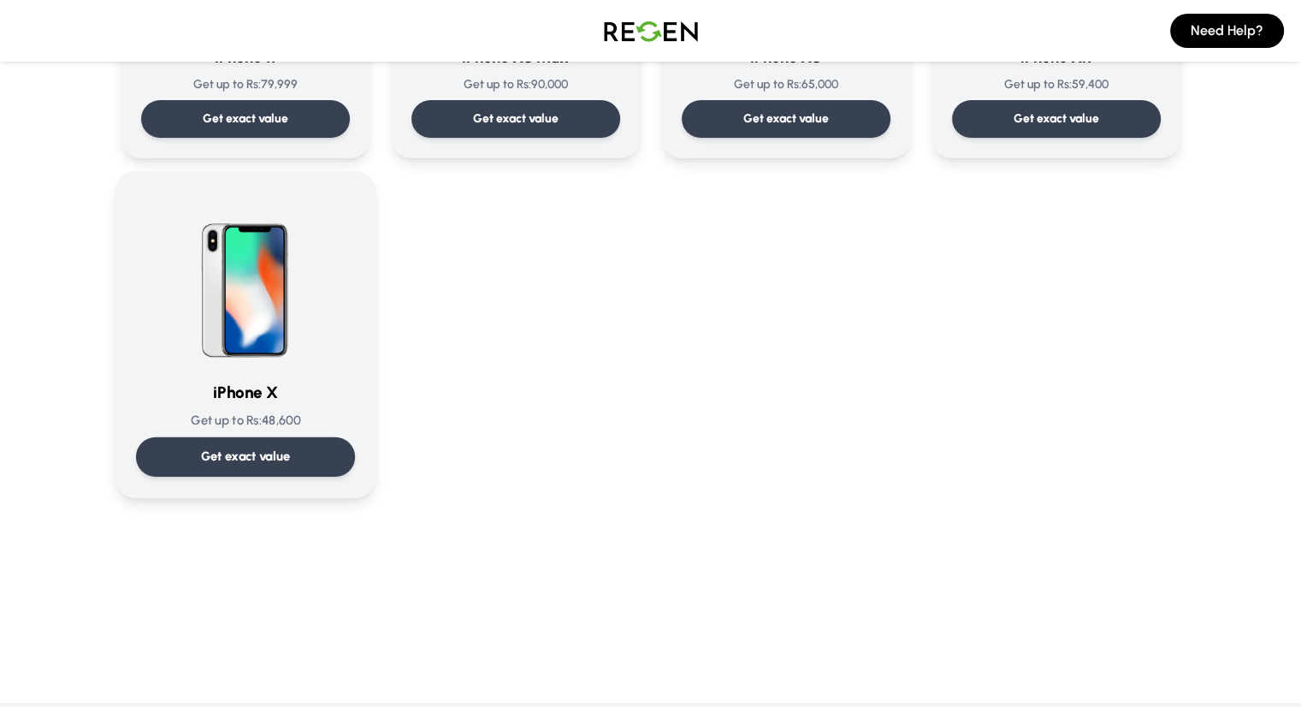
click at [251, 333] on img at bounding box center [245, 278] width 173 height 173
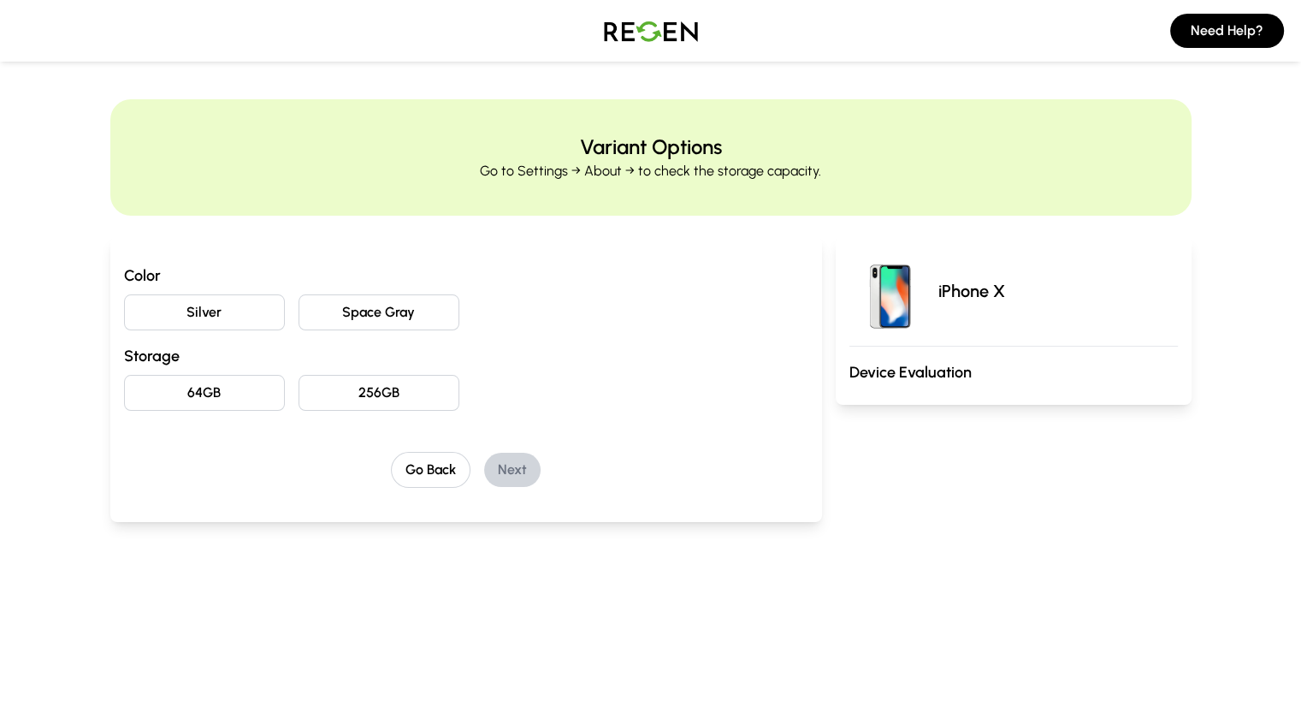
click at [175, 295] on button "Silver" at bounding box center [204, 312] width 161 height 36
click at [146, 391] on button "64GB" at bounding box center [204, 393] width 161 height 36
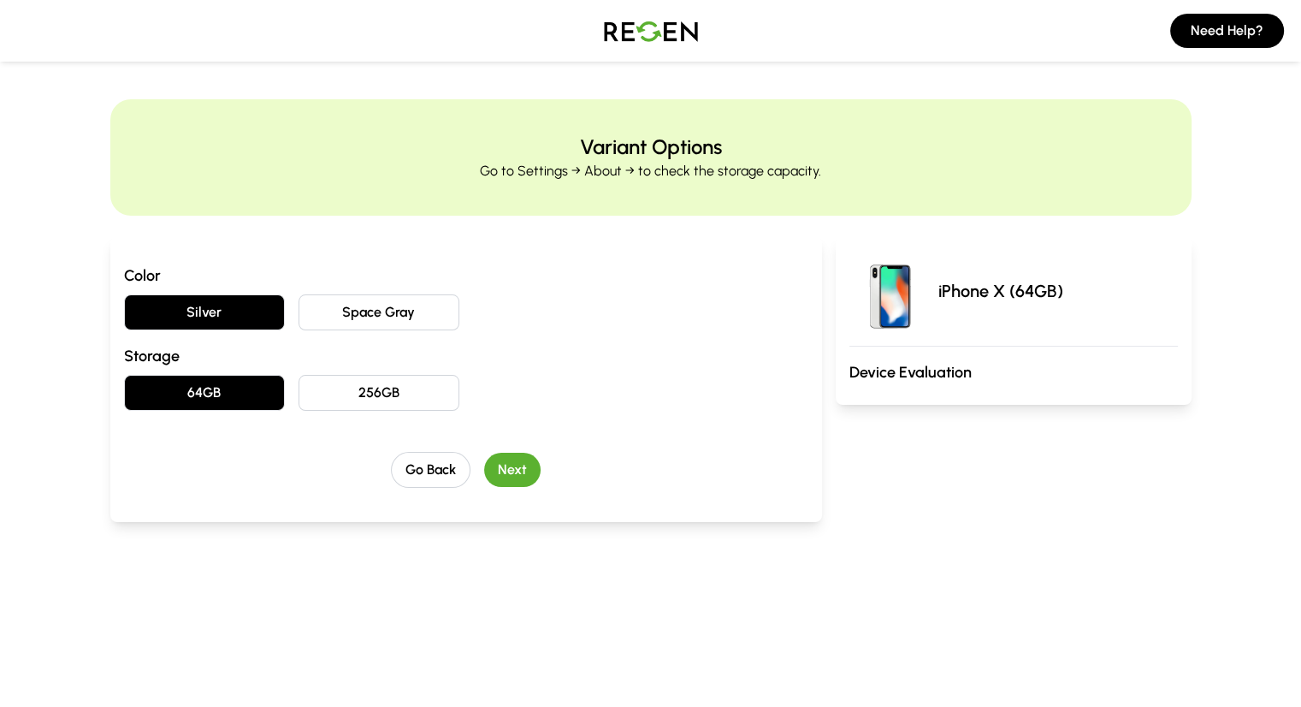
click at [489, 463] on button "Next" at bounding box center [512, 470] width 56 height 34
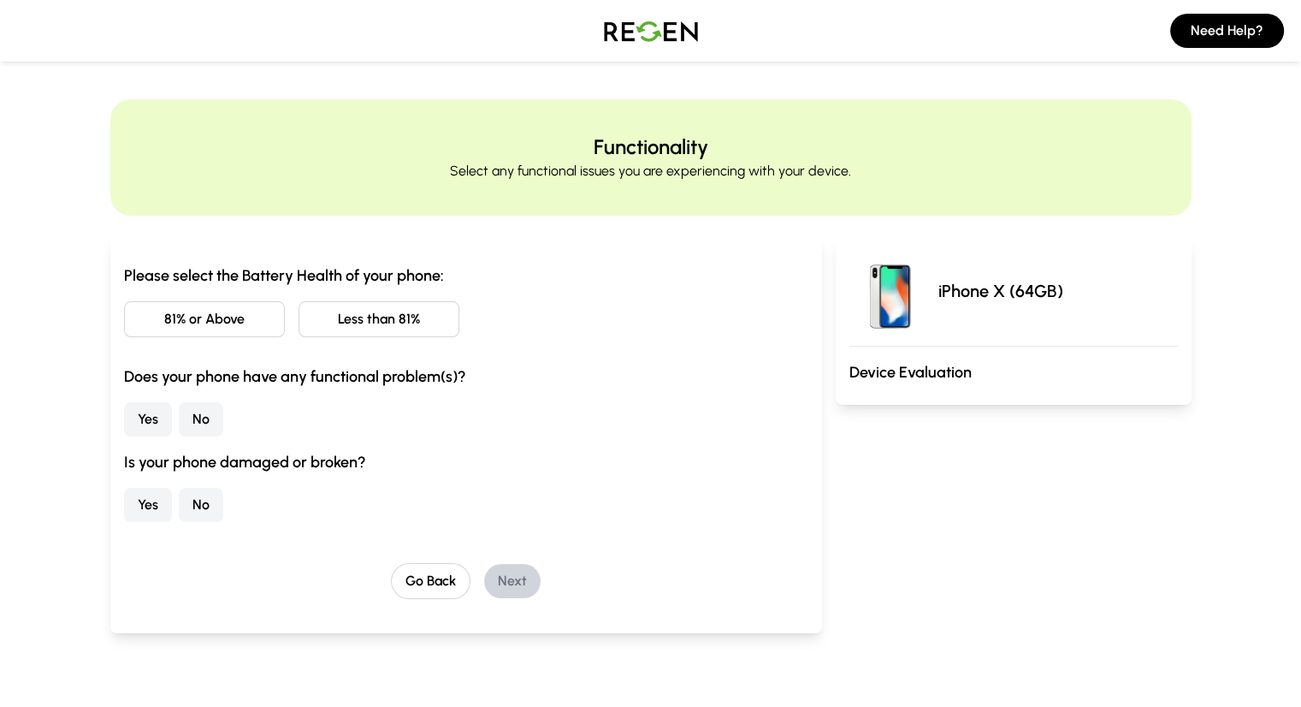
click at [342, 320] on button "Less than 81%" at bounding box center [379, 319] width 161 height 36
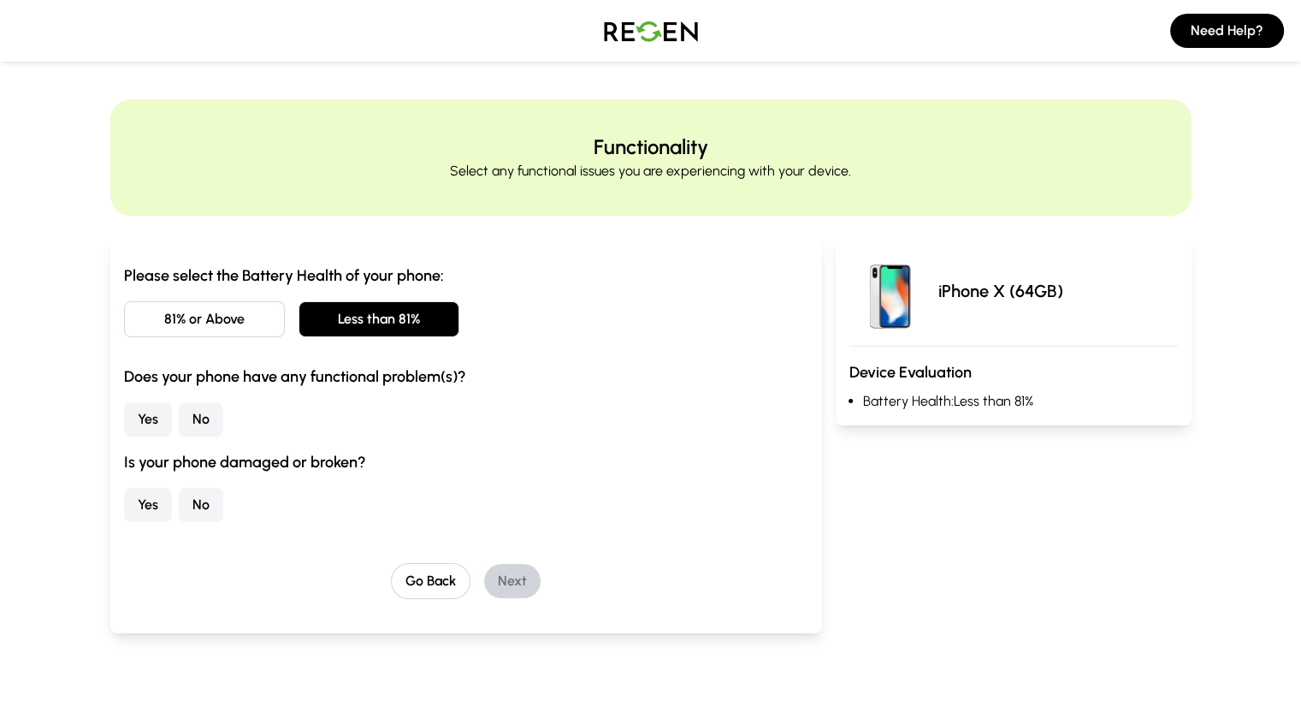
click at [179, 412] on button "No" at bounding box center [201, 419] width 44 height 34
click at [179, 510] on button "No" at bounding box center [201, 505] width 44 height 34
click at [484, 564] on button "Next" at bounding box center [512, 581] width 56 height 34
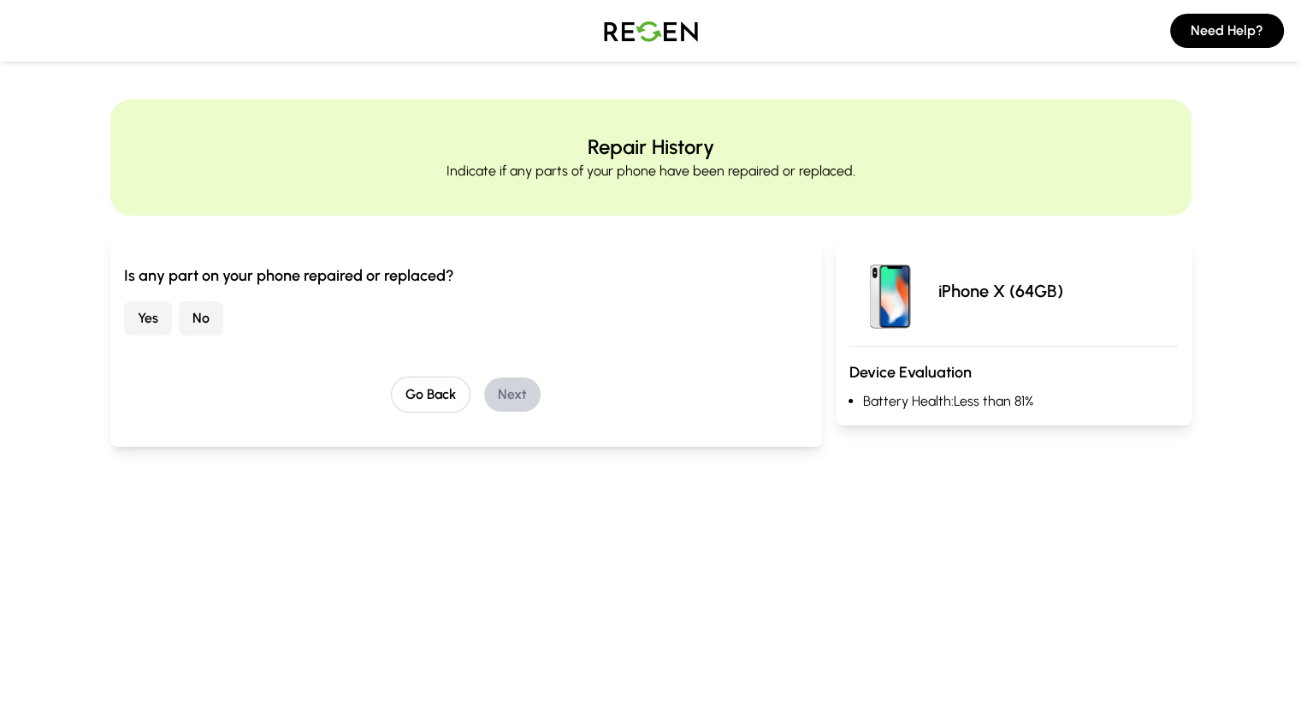
click at [179, 313] on button "No" at bounding box center [201, 318] width 44 height 34
click at [484, 387] on button "Next" at bounding box center [512, 394] width 56 height 34
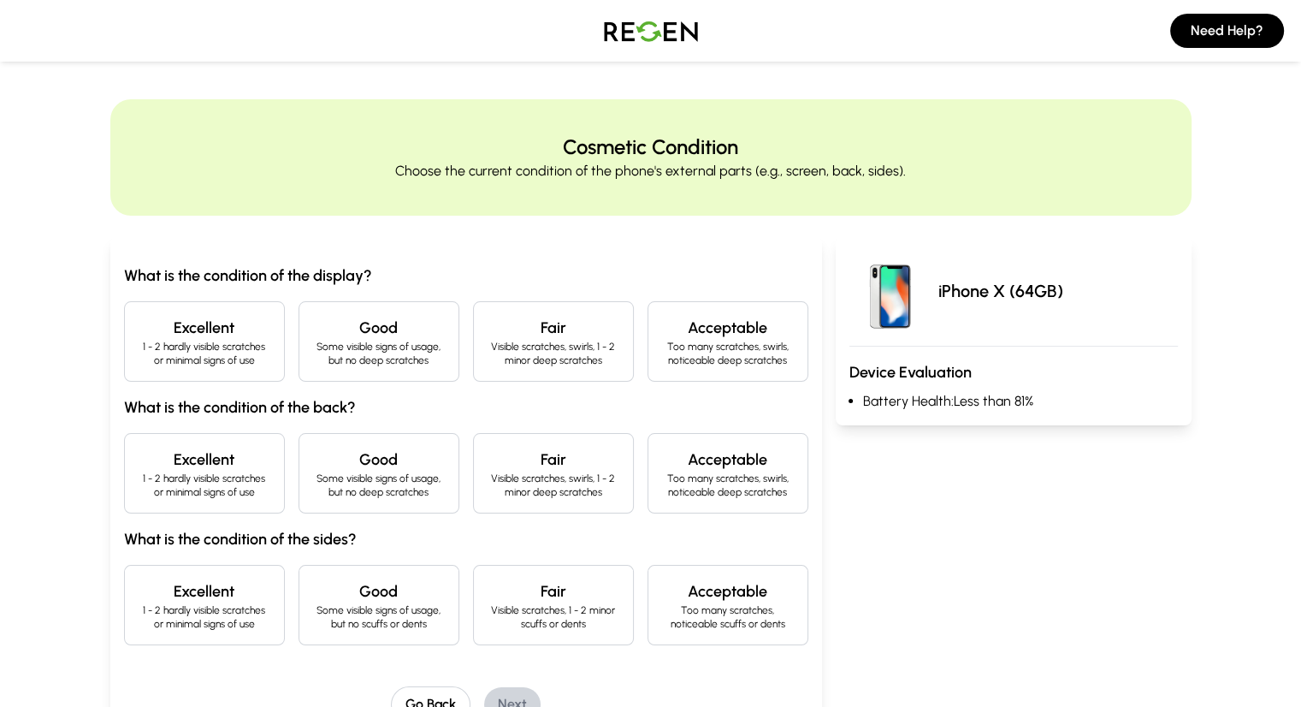
click at [349, 343] on p "Some visible signs of usage, but no deep scratches" at bounding box center [379, 353] width 132 height 27
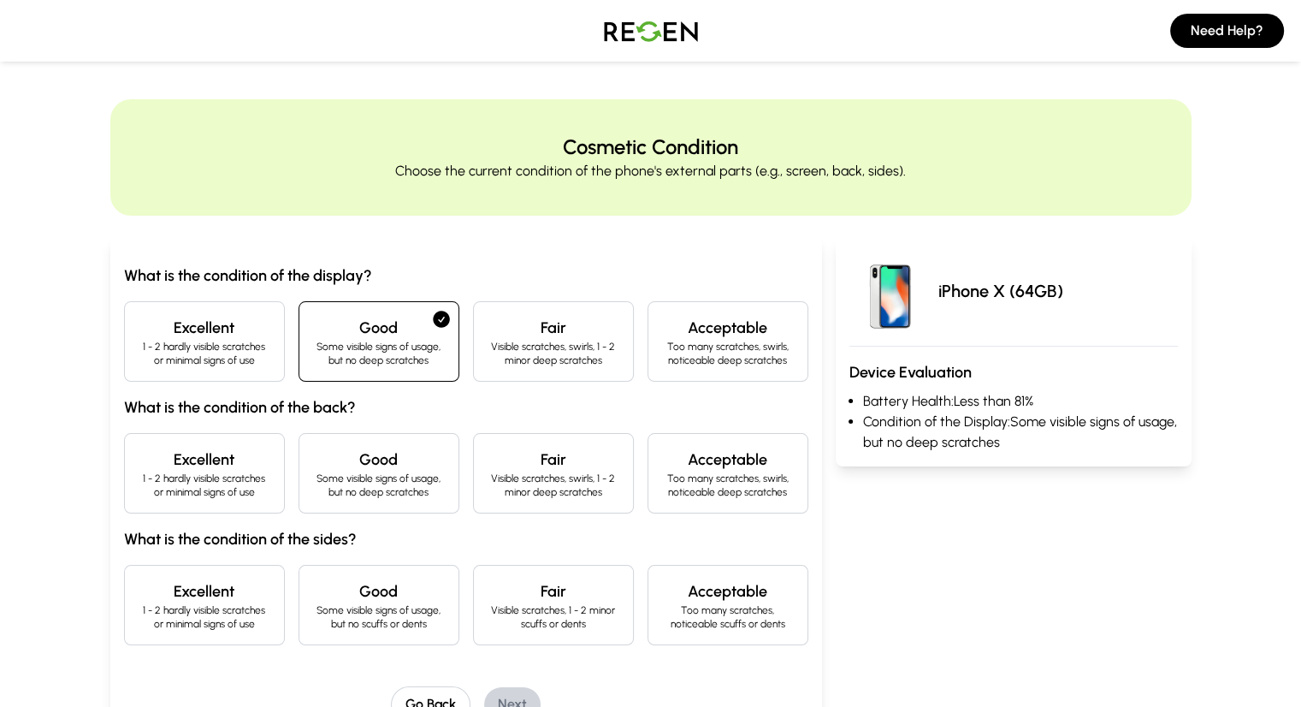
click at [313, 459] on h4 "Good" at bounding box center [379, 459] width 132 height 24
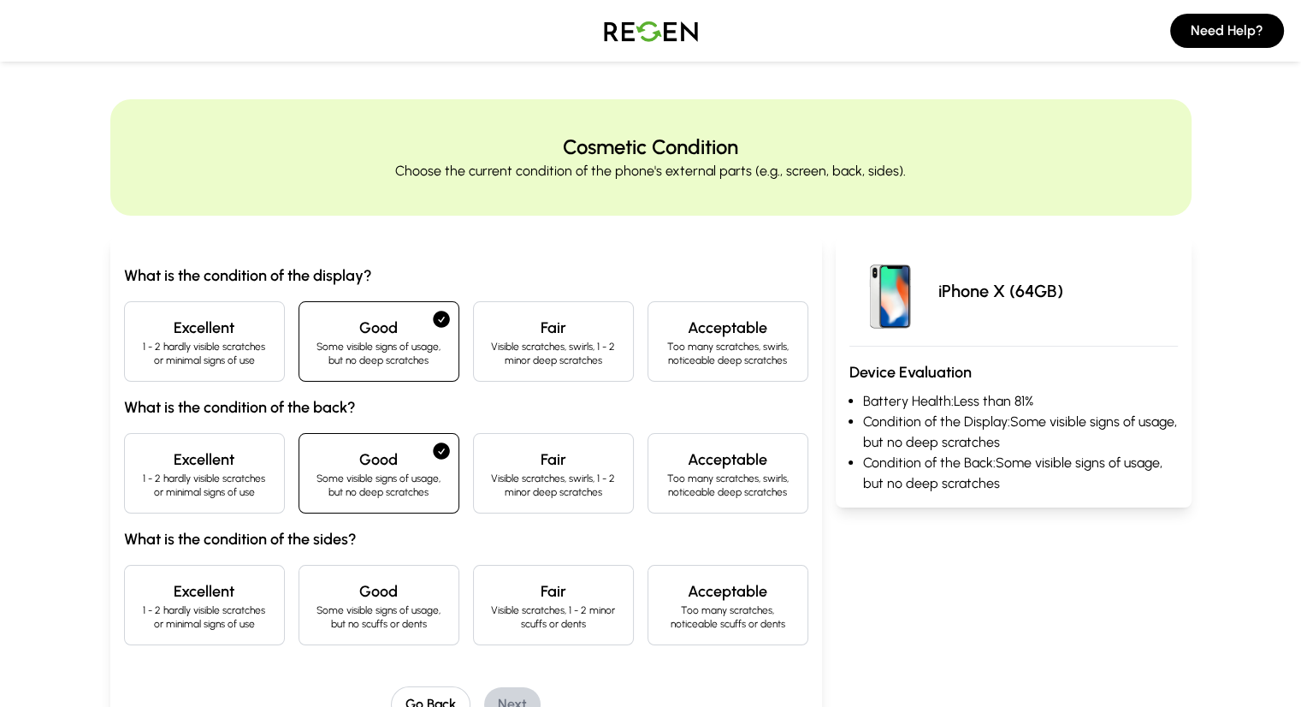
click at [313, 583] on h4 "Good" at bounding box center [379, 591] width 132 height 24
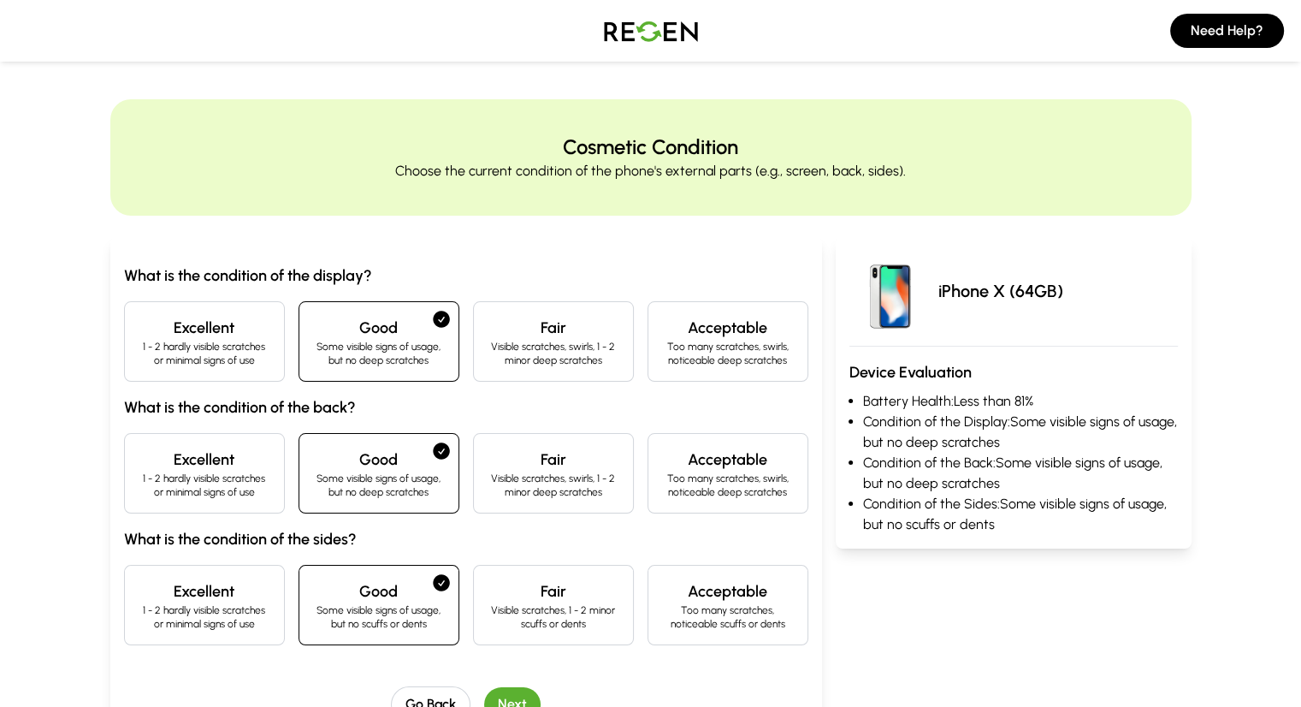
scroll to position [229, 0]
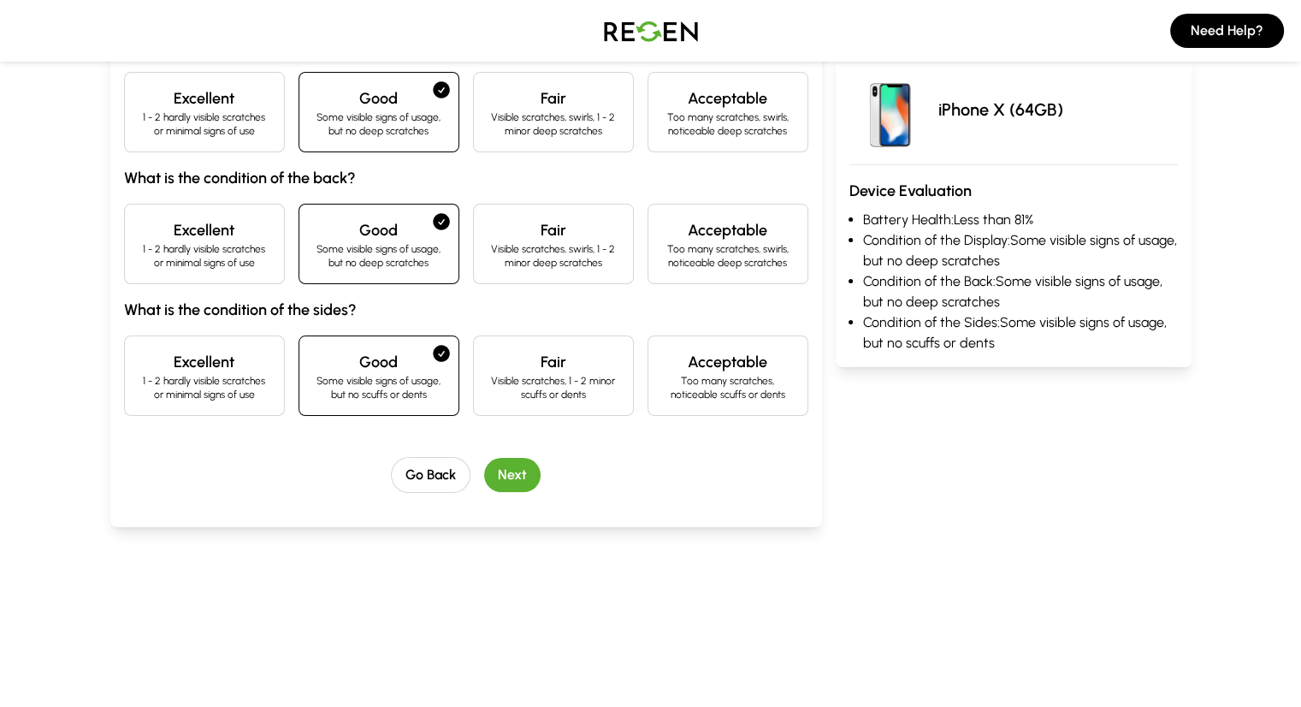
click at [484, 473] on button "Next" at bounding box center [512, 475] width 56 height 34
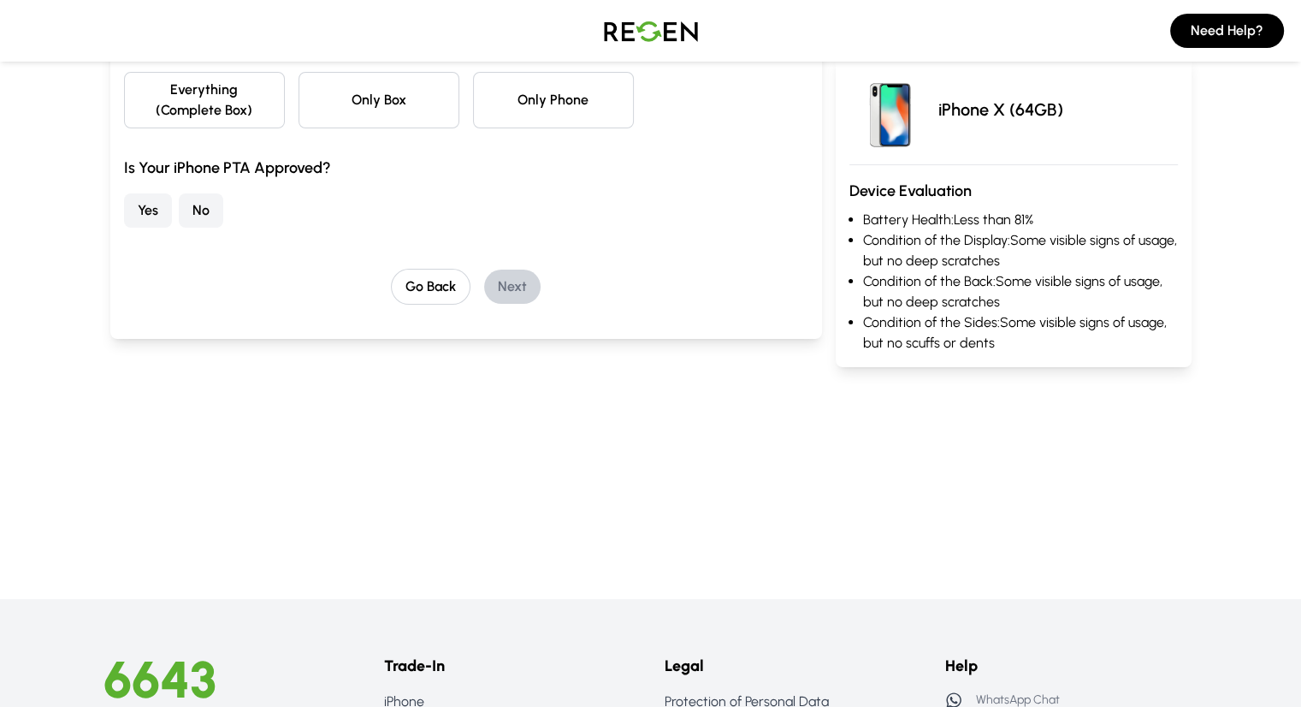
click at [179, 193] on button "No" at bounding box center [201, 210] width 44 height 34
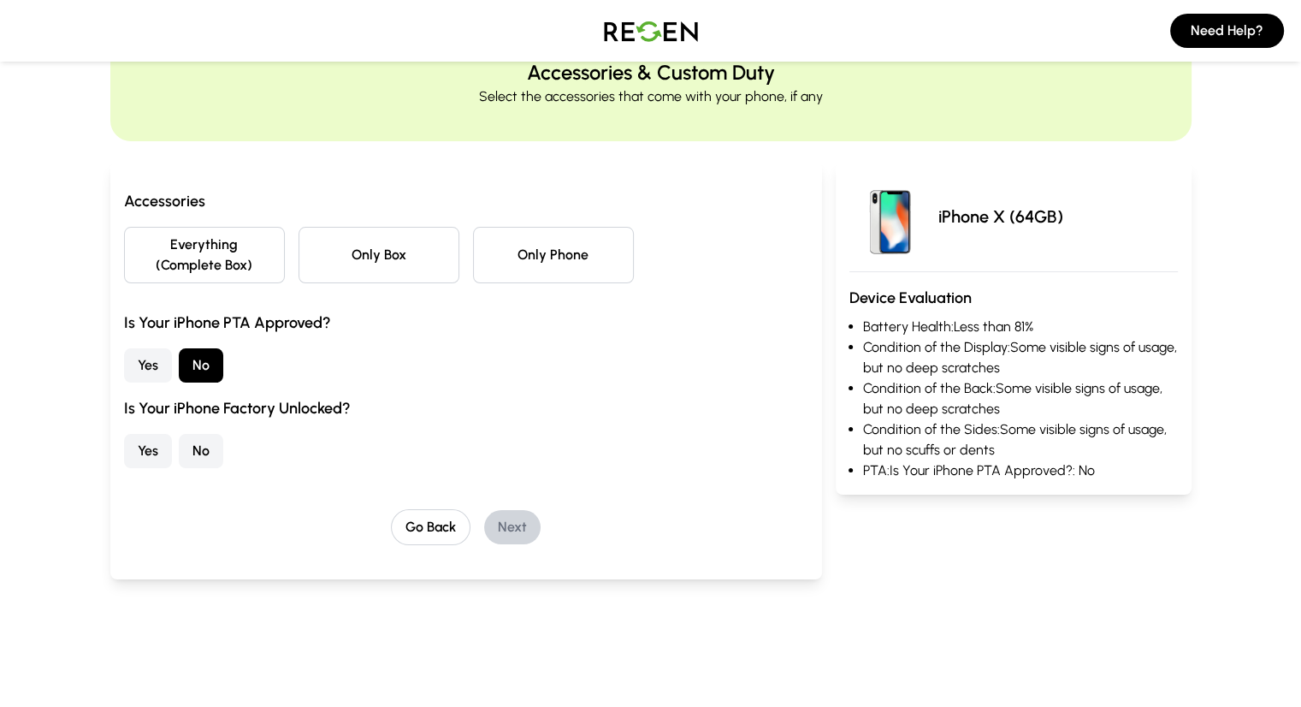
scroll to position [75, 0]
click at [519, 237] on button "Only Phone" at bounding box center [553, 254] width 161 height 56
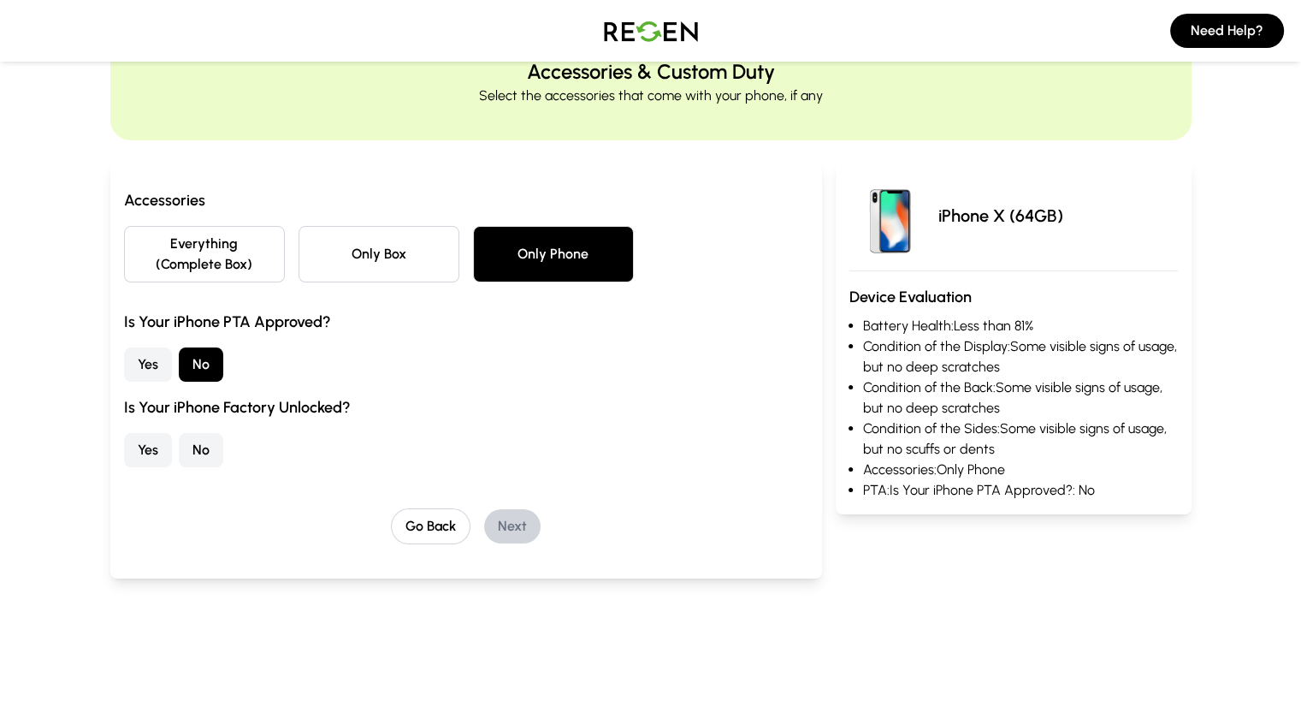
click at [124, 433] on button "Yes" at bounding box center [148, 450] width 48 height 34
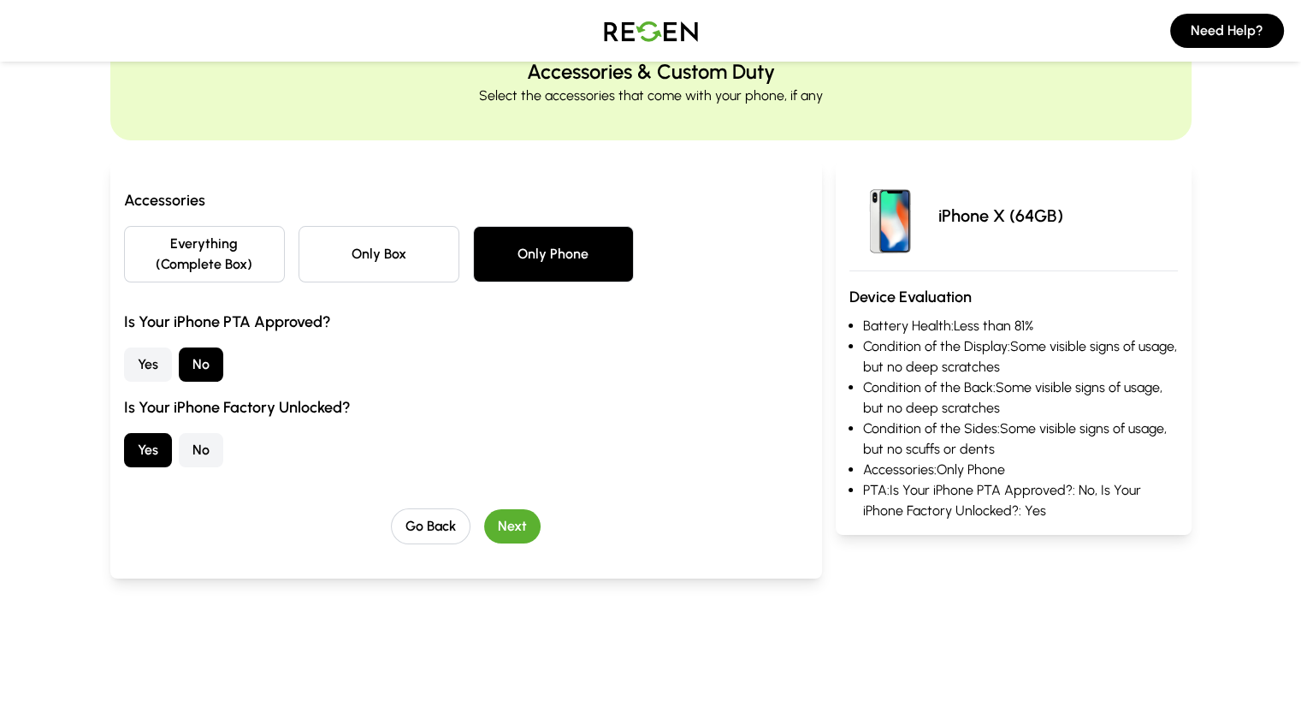
click at [486, 509] on button "Next" at bounding box center [512, 526] width 56 height 34
